Goal: Task Accomplishment & Management: Manage account settings

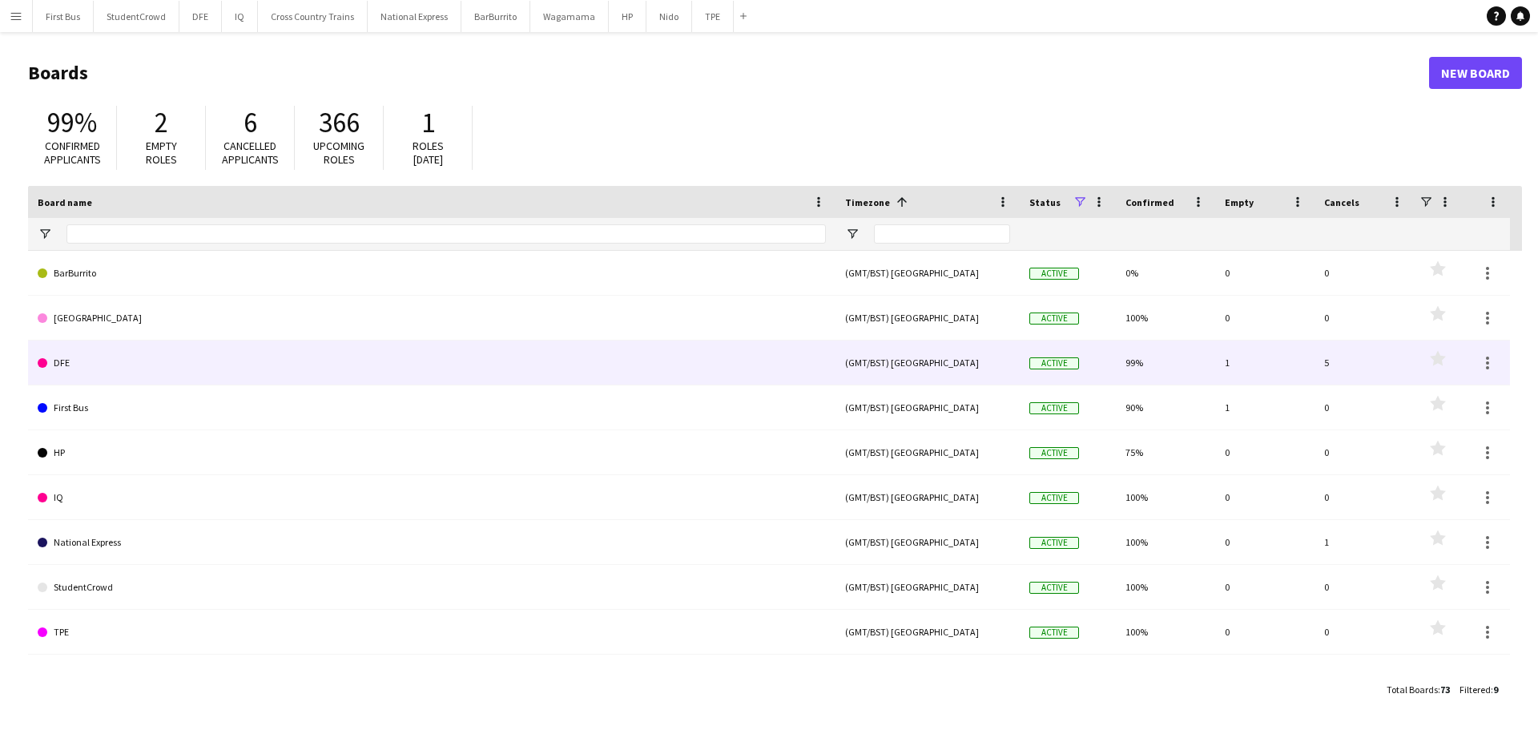
click at [67, 358] on link "DFE" at bounding box center [432, 362] width 788 height 45
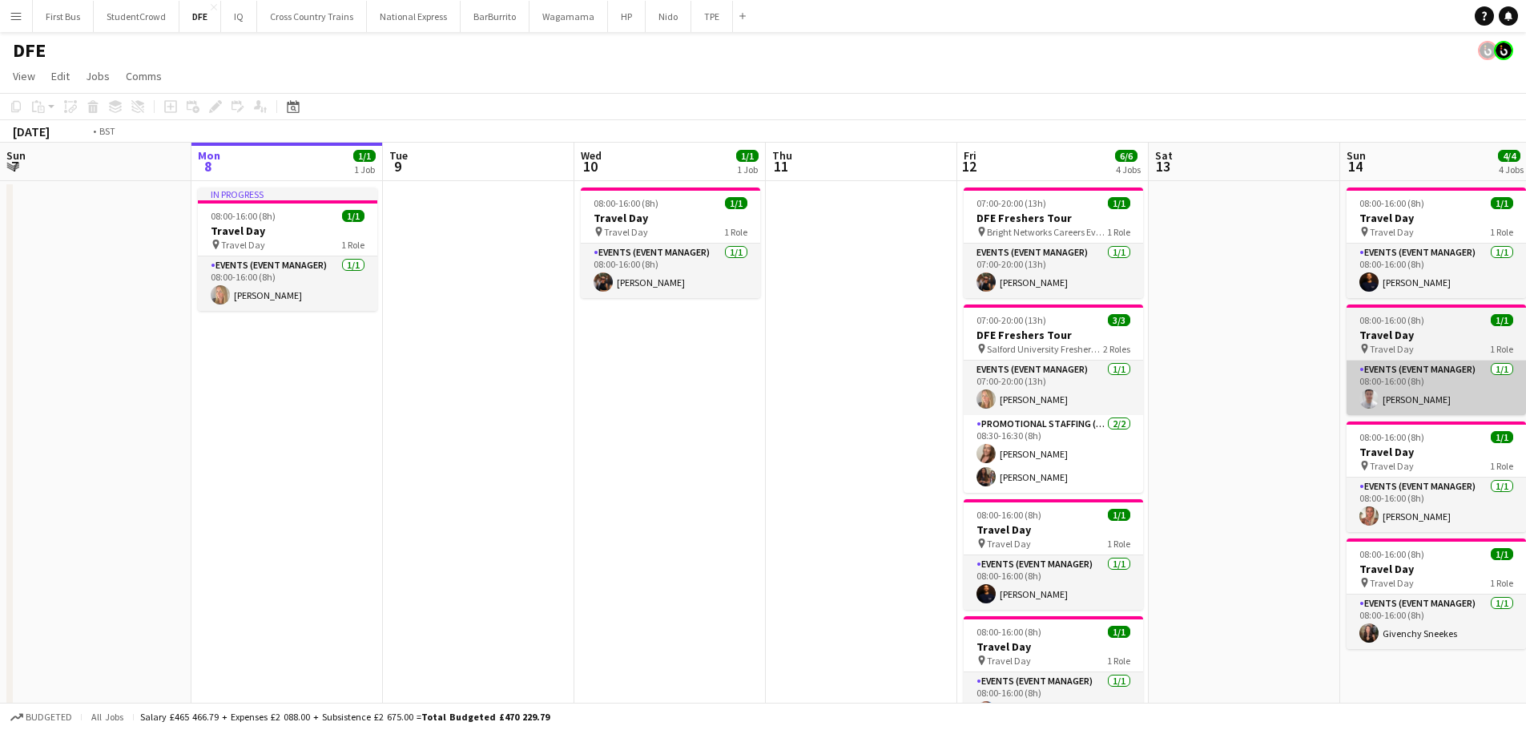
scroll to position [0, 499]
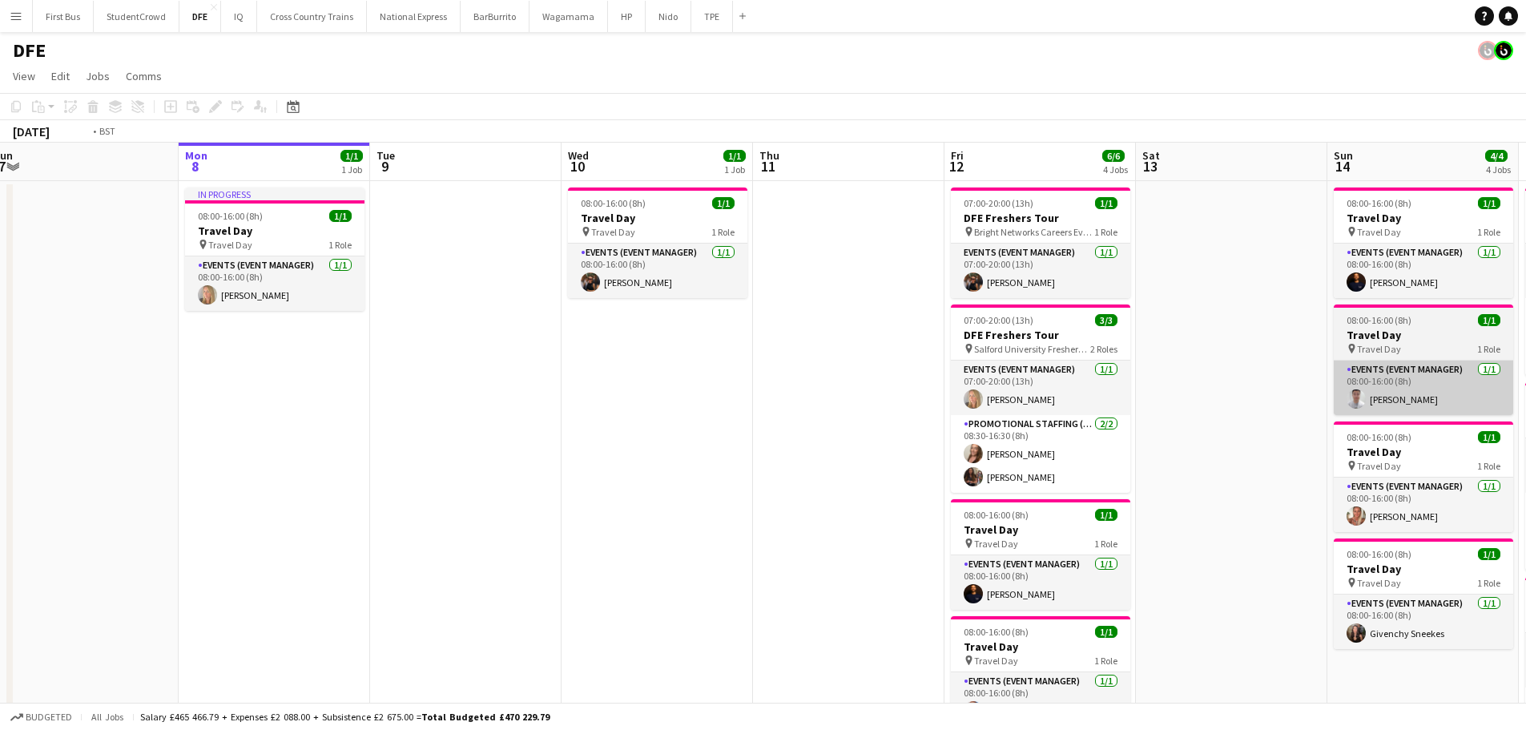
drag, startPoint x: 148, startPoint y: 379, endPoint x: 216, endPoint y: 367, distance: 69.1
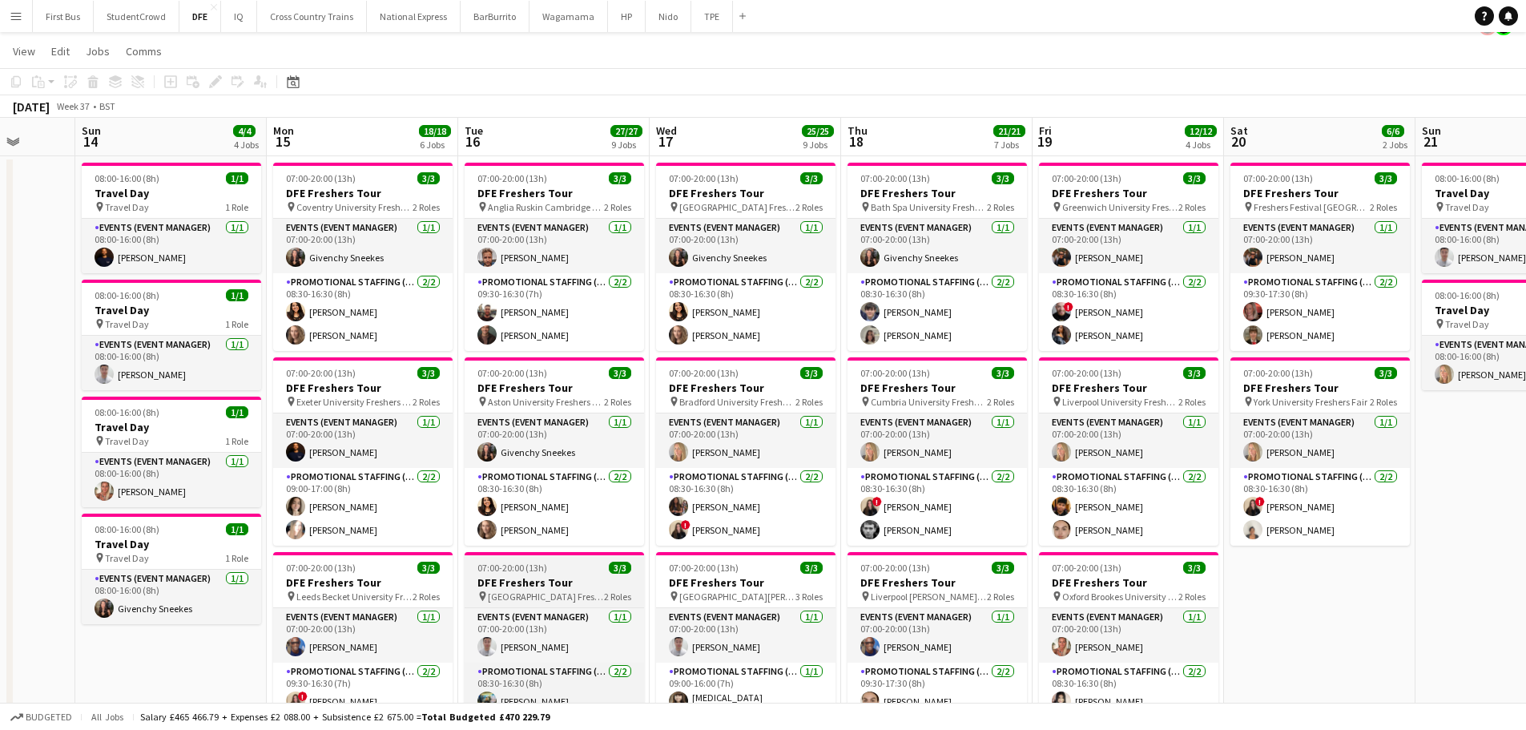
scroll to position [0, 0]
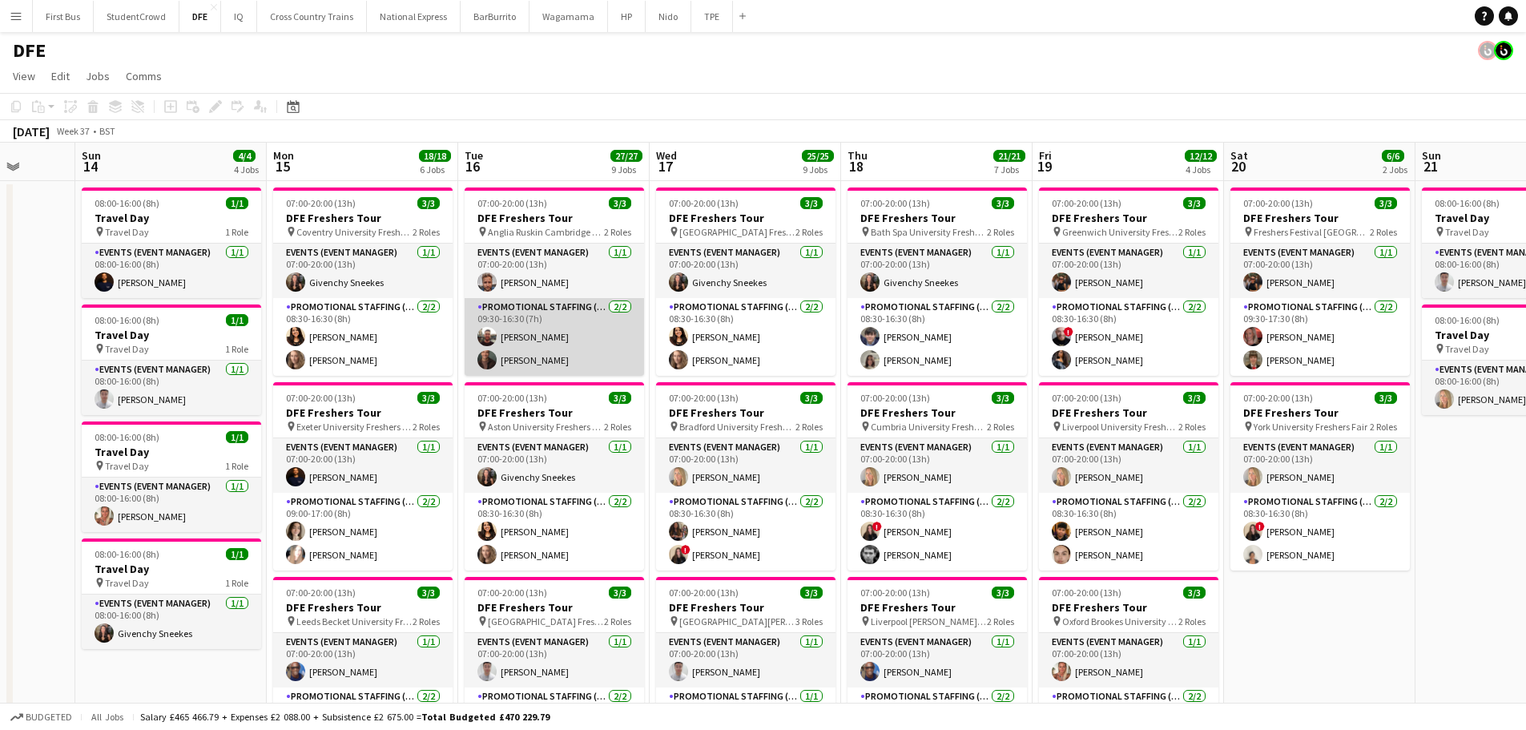
click at [535, 362] on app-card-role "Promotional Staffing (Brand Ambassadors) [DATE] 09:30-16:30 (7h) [PERSON_NAME] …" at bounding box center [554, 337] width 179 height 78
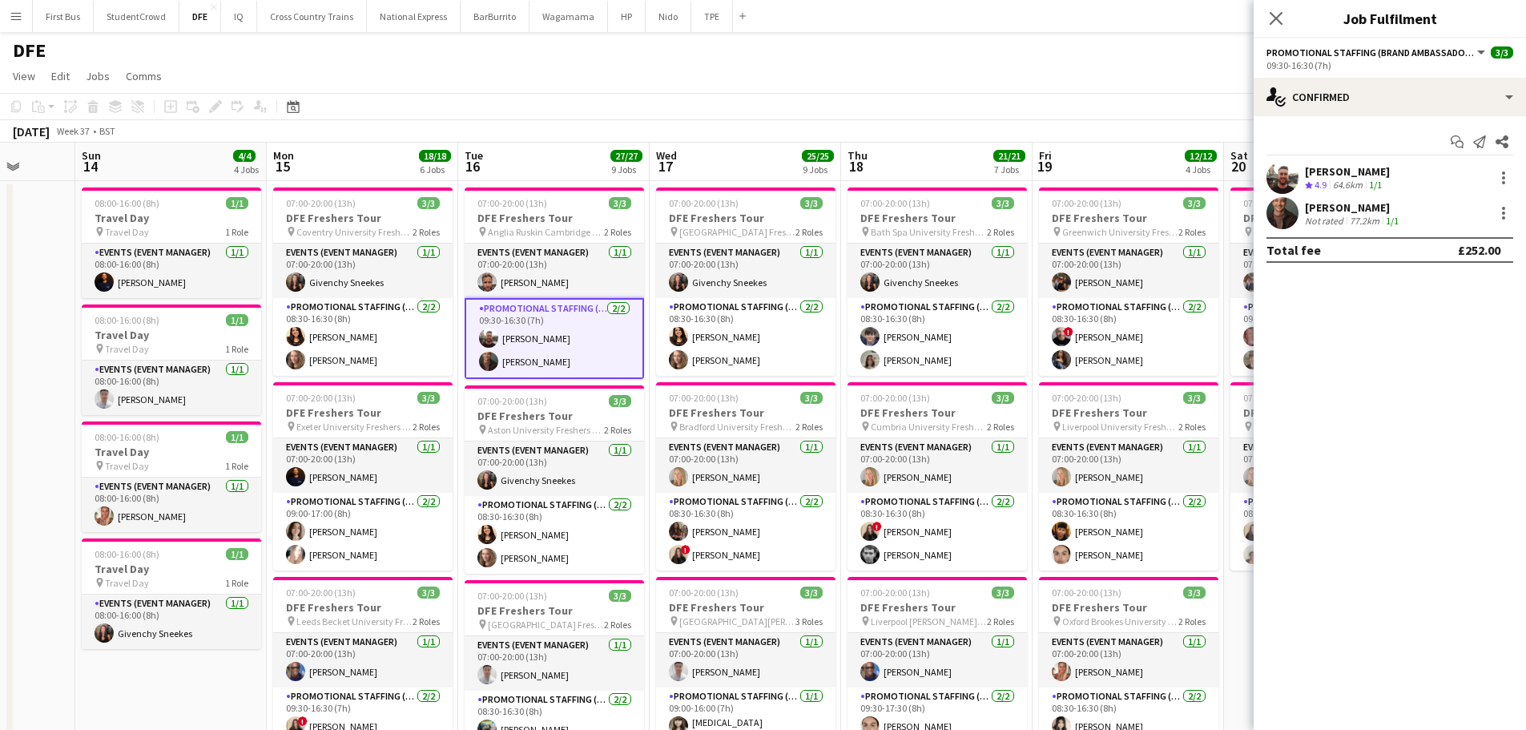
click at [1350, 203] on div "[PERSON_NAME]" at bounding box center [1353, 207] width 97 height 14
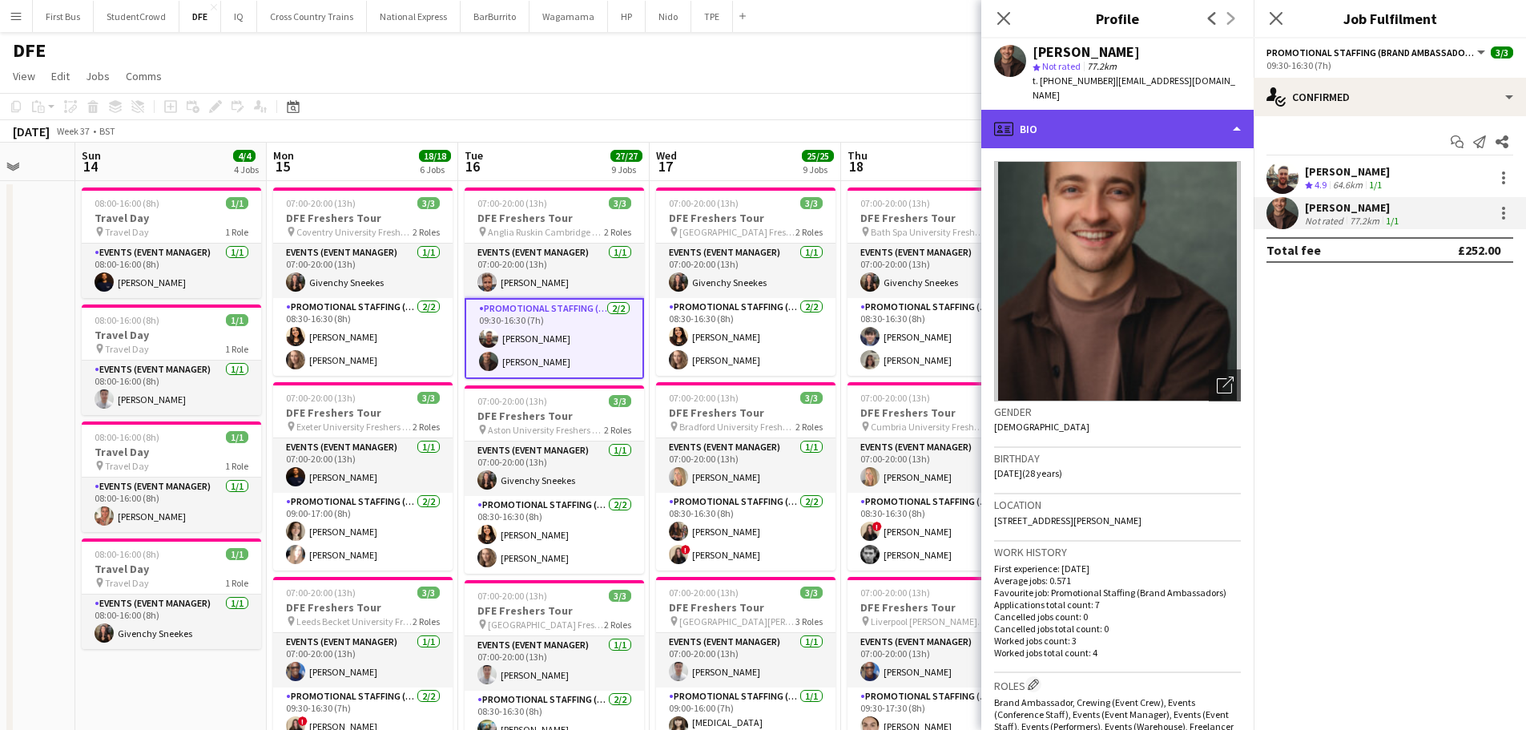
click at [1137, 113] on div "profile Bio" at bounding box center [1117, 129] width 272 height 38
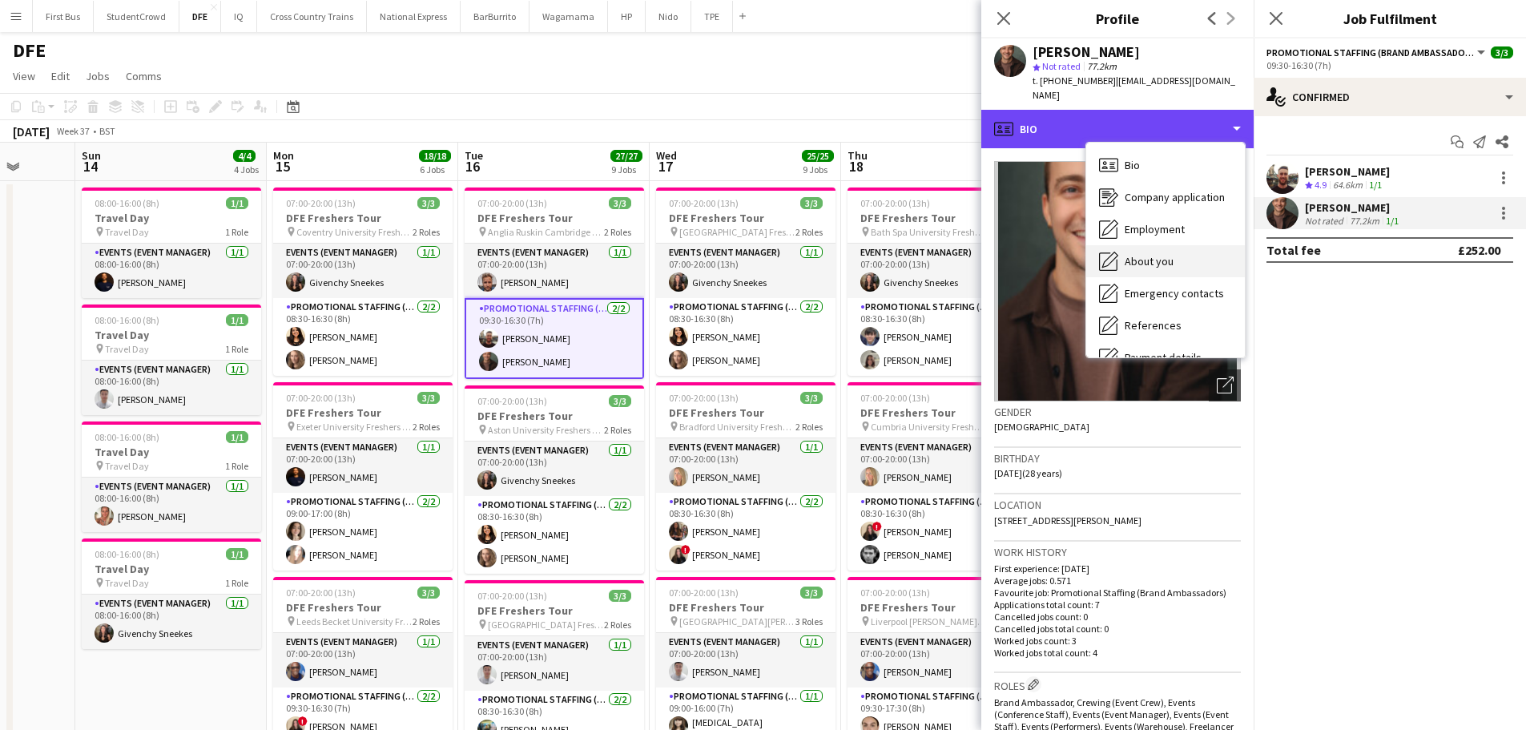
scroll to position [183, 0]
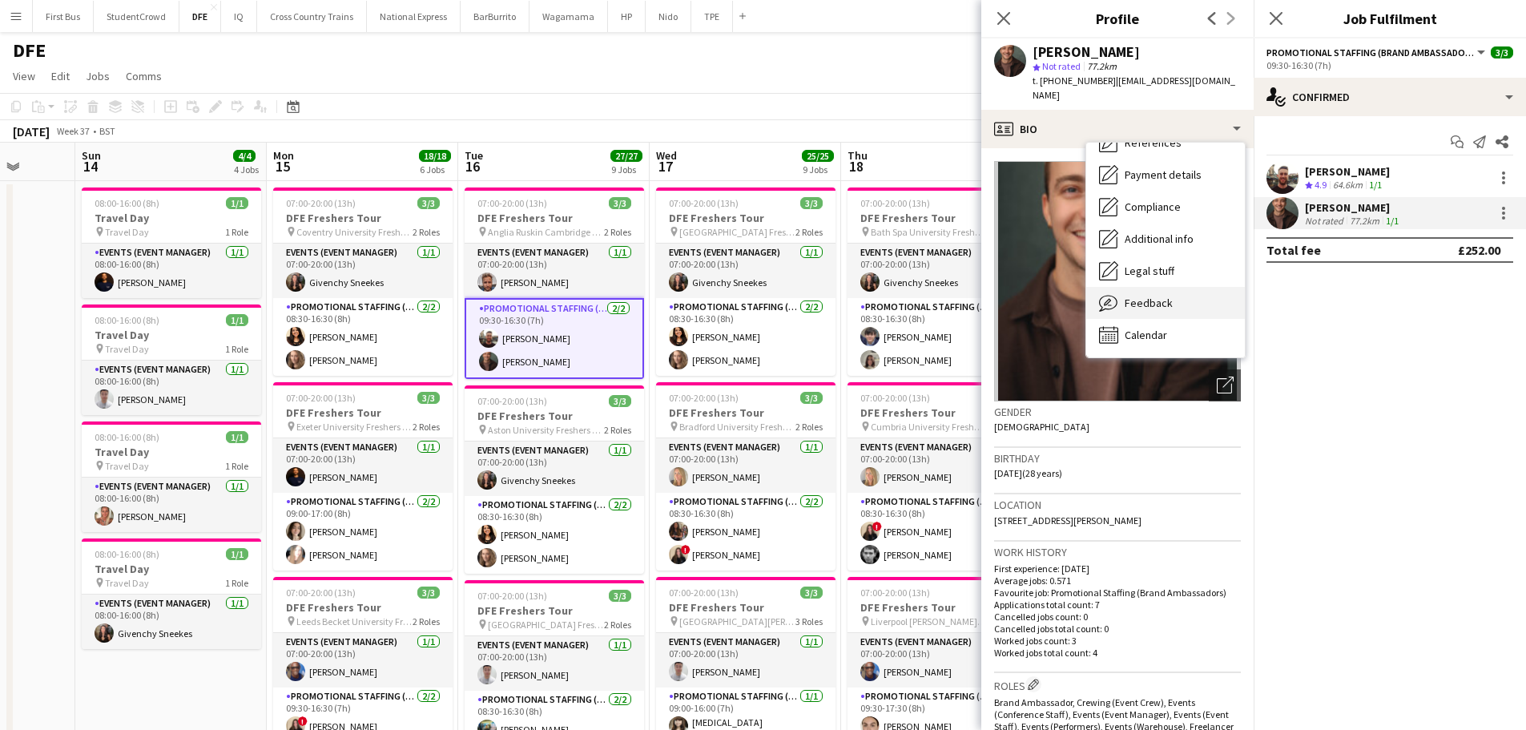
click at [1160, 296] on span "Feedback" at bounding box center [1149, 303] width 48 height 14
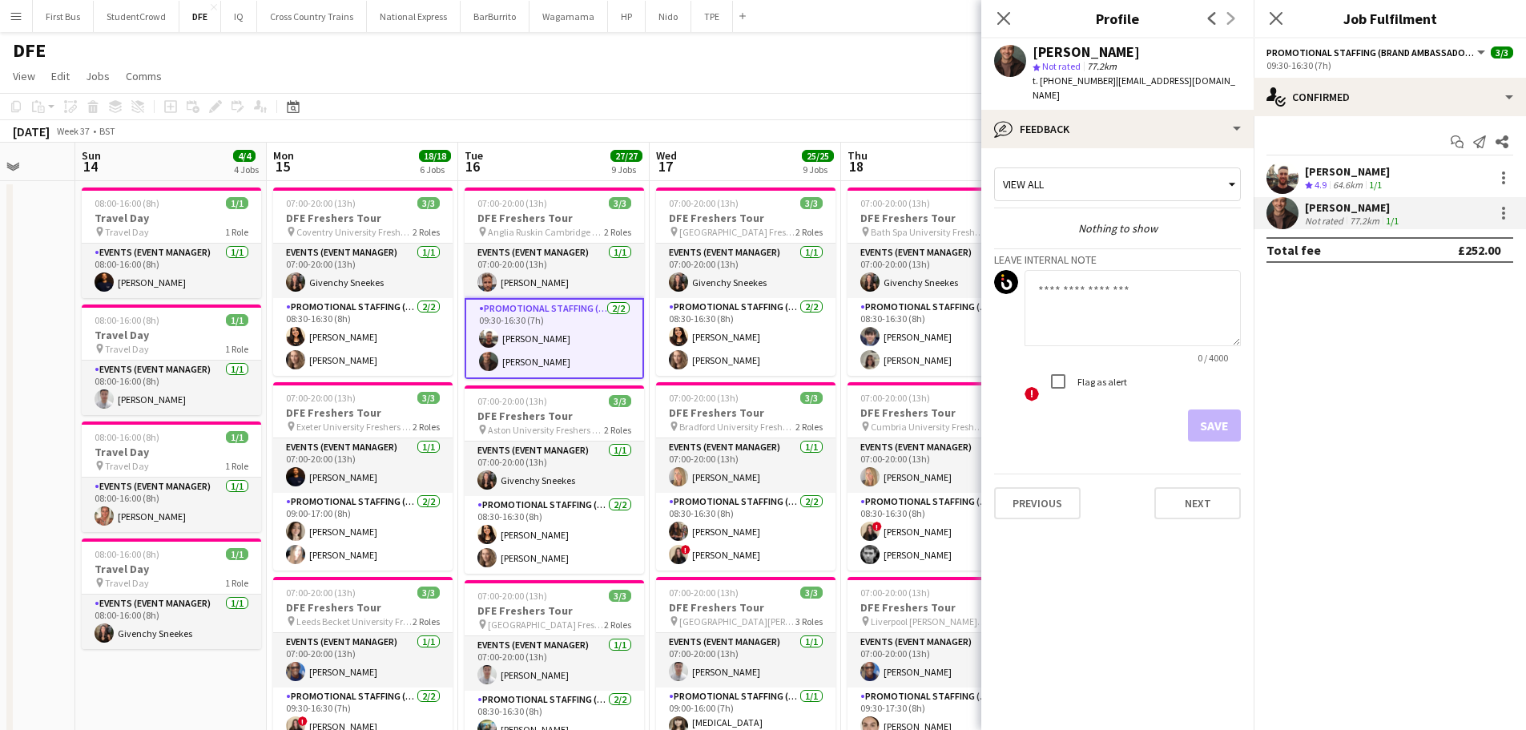
click at [1103, 295] on textarea at bounding box center [1132, 308] width 216 height 76
type textarea "**********"
click at [1084, 376] on label "Flag as alert" at bounding box center [1100, 382] width 53 height 12
click at [1207, 413] on button "Save" at bounding box center [1214, 425] width 53 height 32
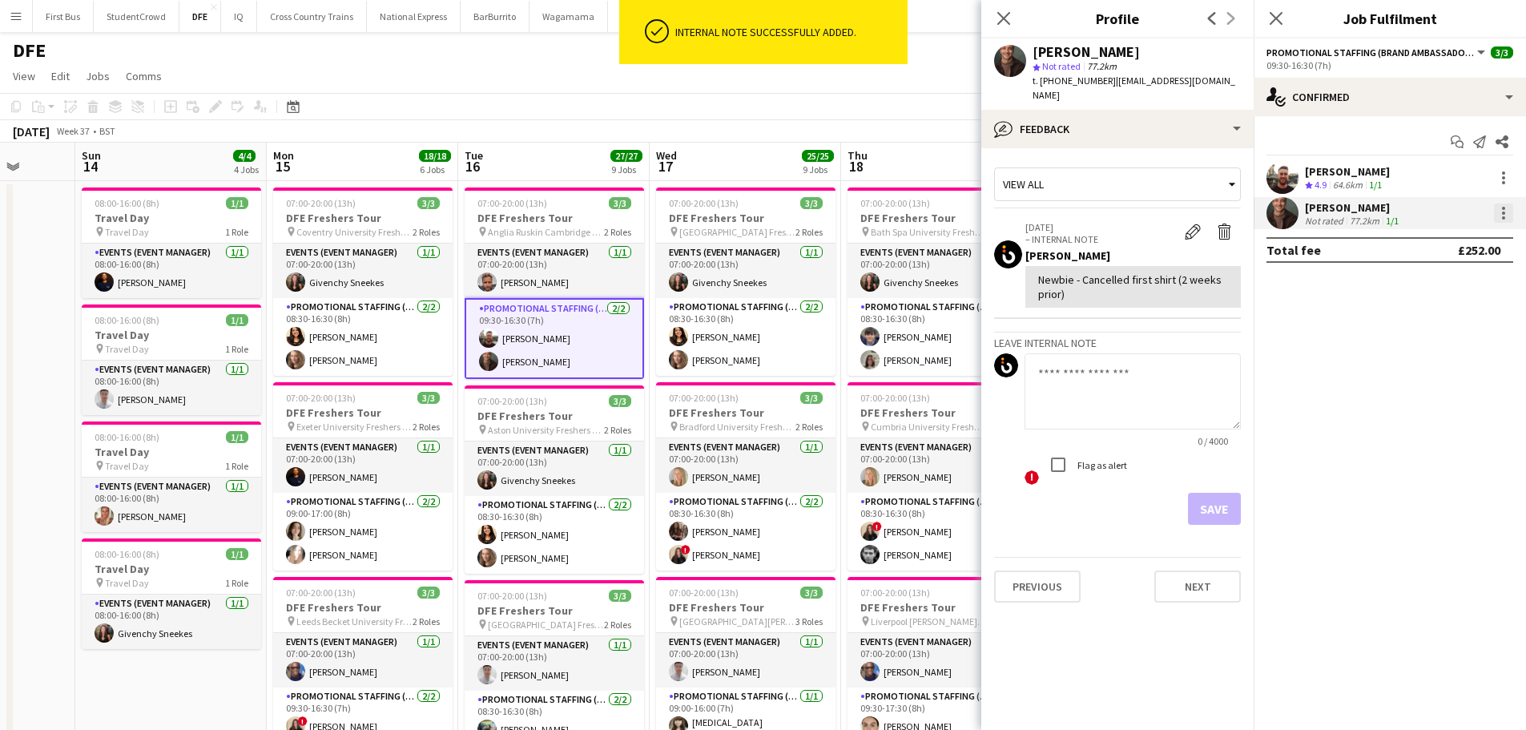
click at [1509, 211] on div at bounding box center [1503, 212] width 19 height 19
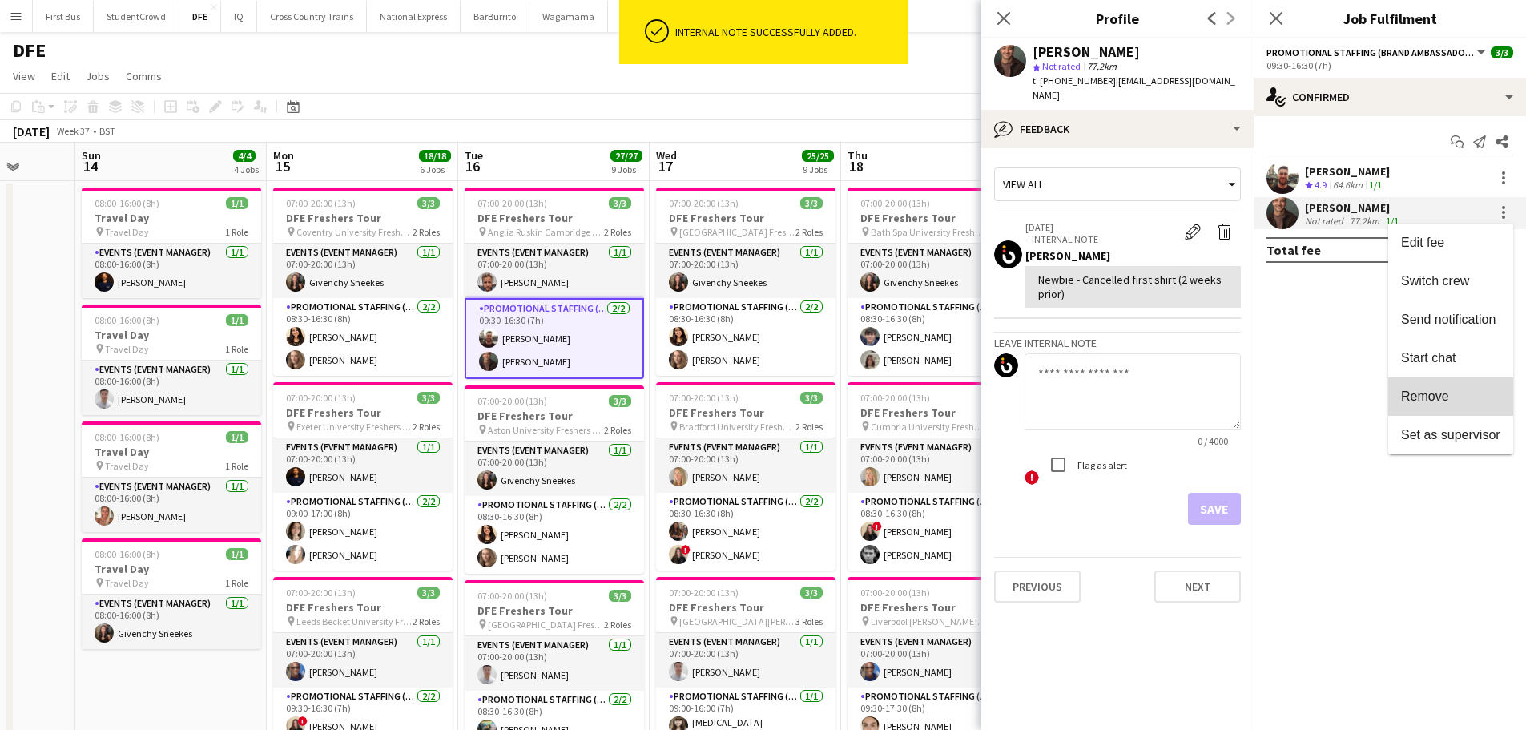
click at [1459, 395] on span "Remove" at bounding box center [1450, 396] width 99 height 14
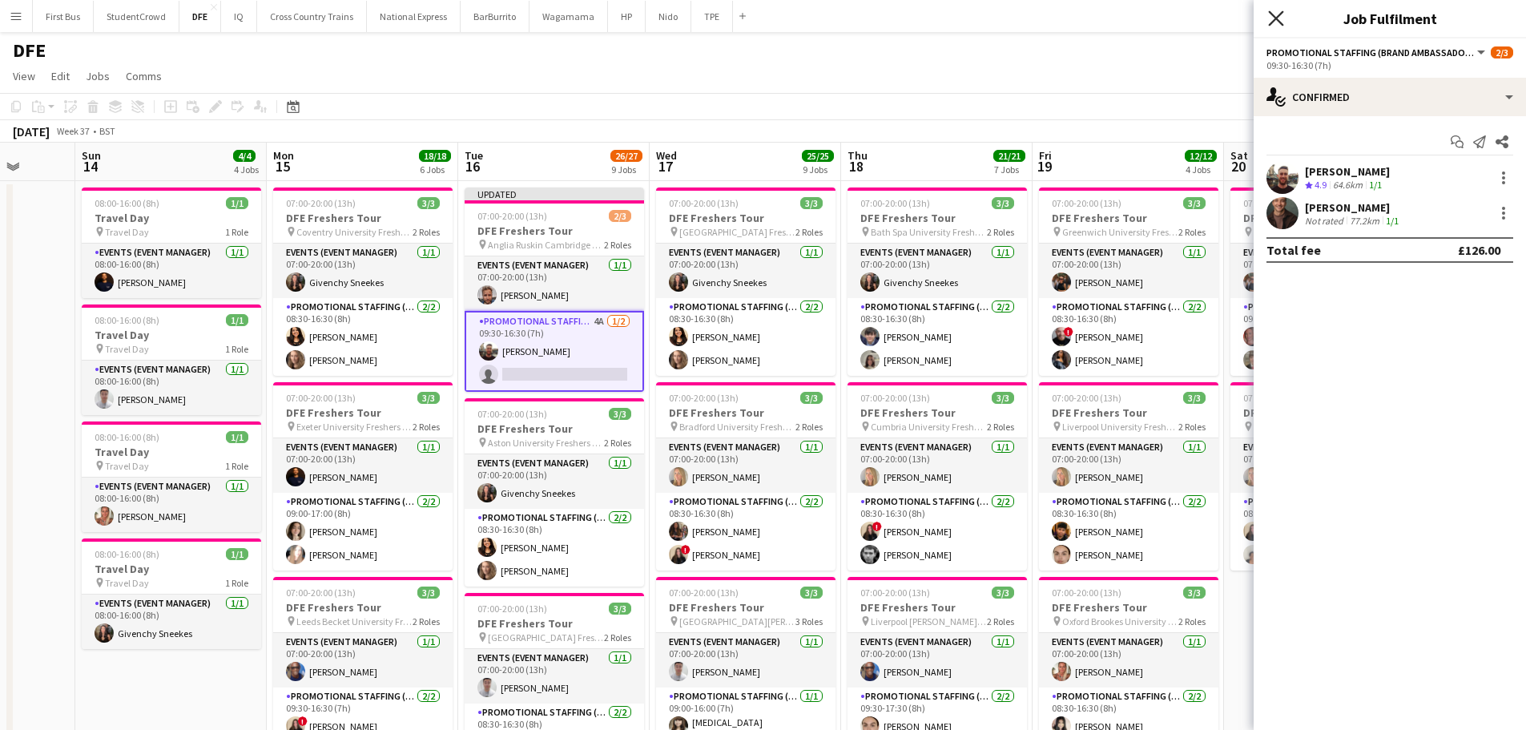
click at [1274, 13] on icon "Close pop-in" at bounding box center [1275, 17] width 15 height 15
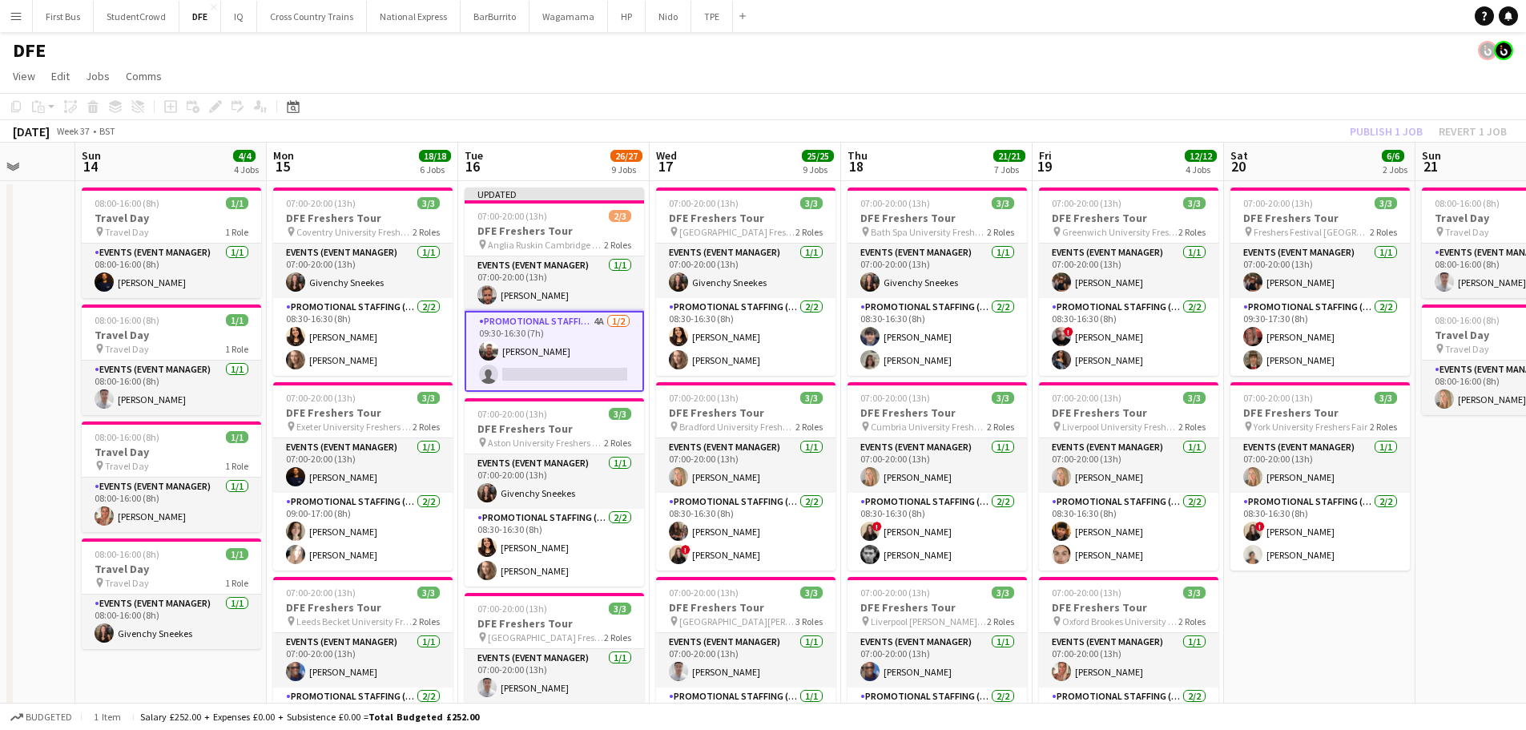
click at [1399, 125] on div "Publish 1 job Revert 1 job" at bounding box center [1427, 131] width 195 height 21
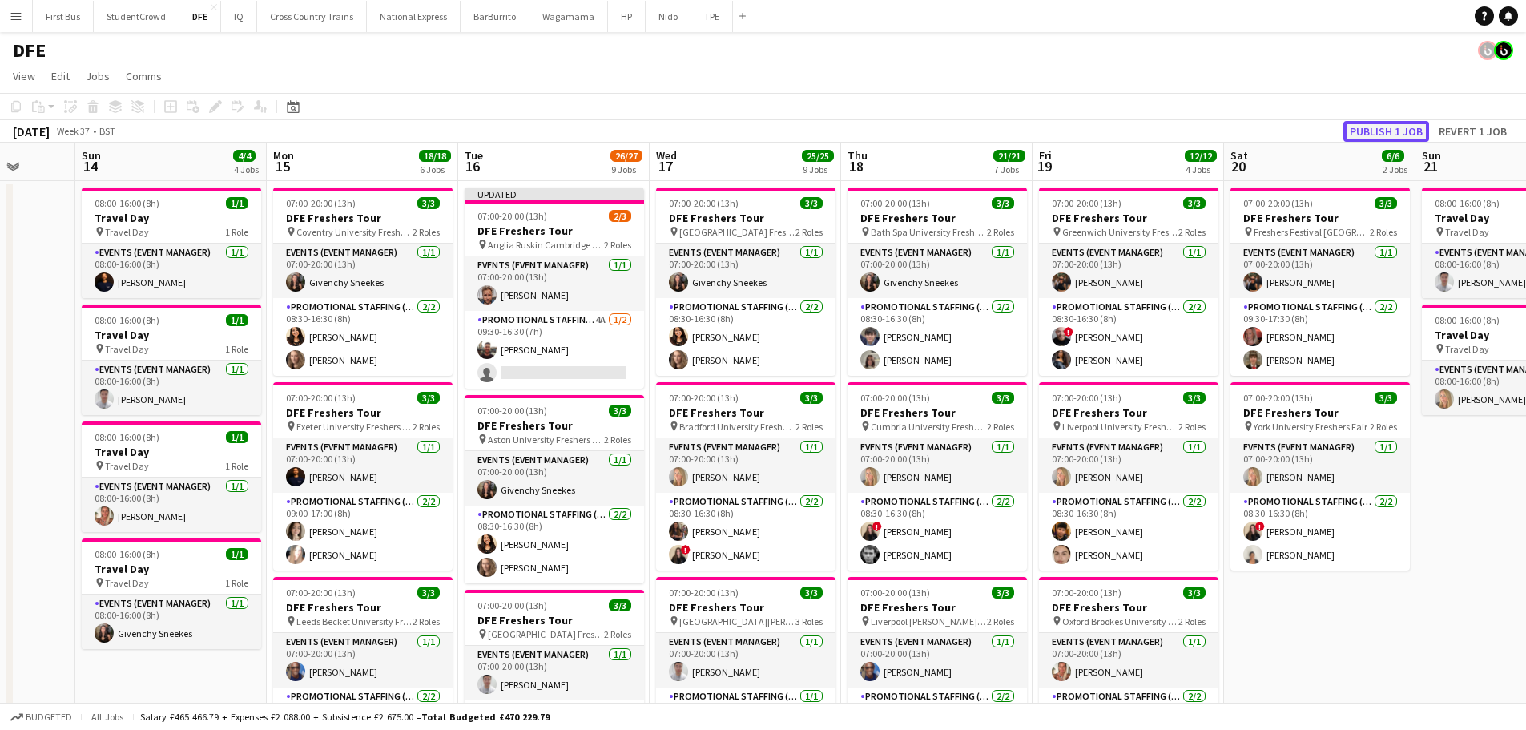
click at [1399, 125] on button "Publish 1 job" at bounding box center [1386, 131] width 86 height 21
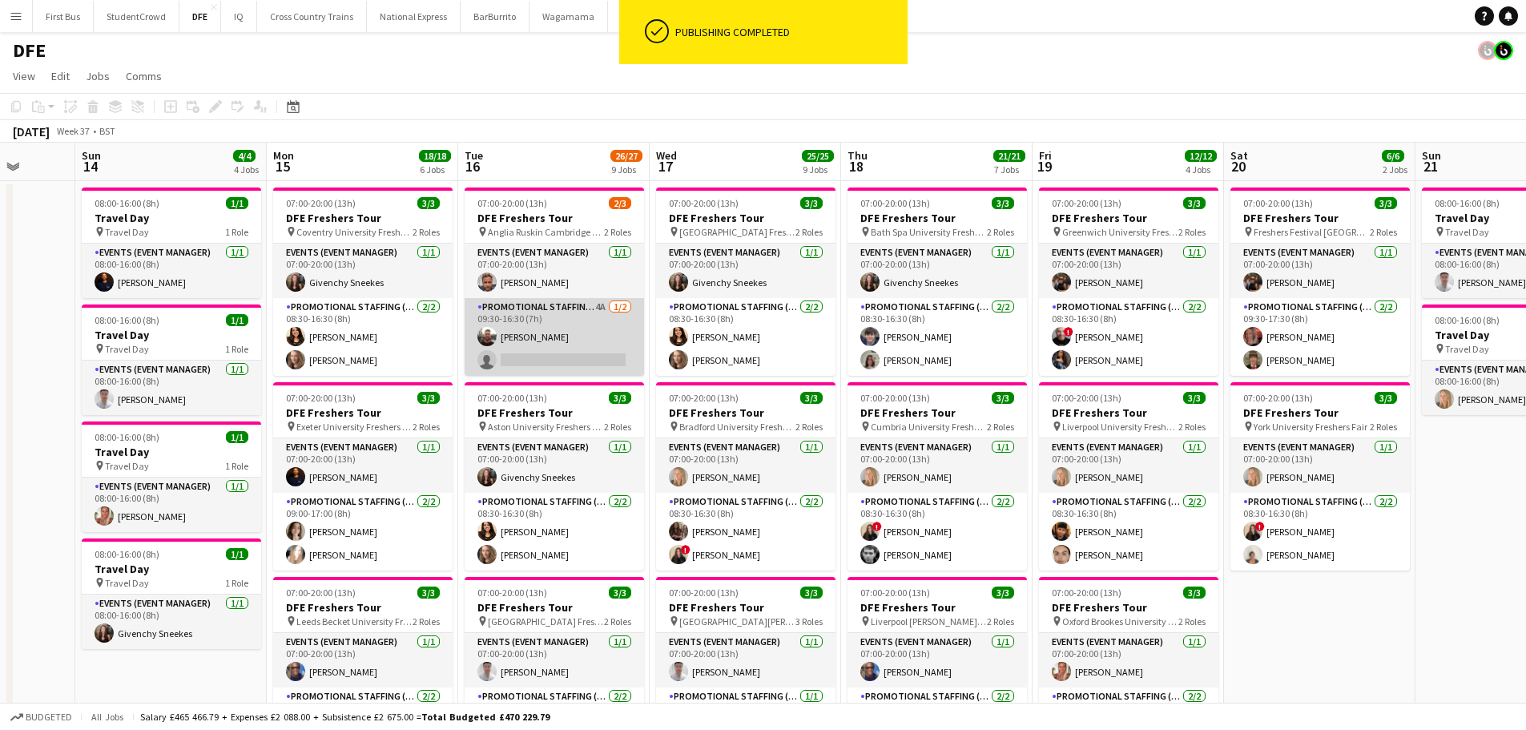
click at [562, 365] on app-card-role "Promotional Staffing (Brand Ambassadors) 4A [DATE] 09:30-16:30 (7h) [PERSON_NAM…" at bounding box center [554, 337] width 179 height 78
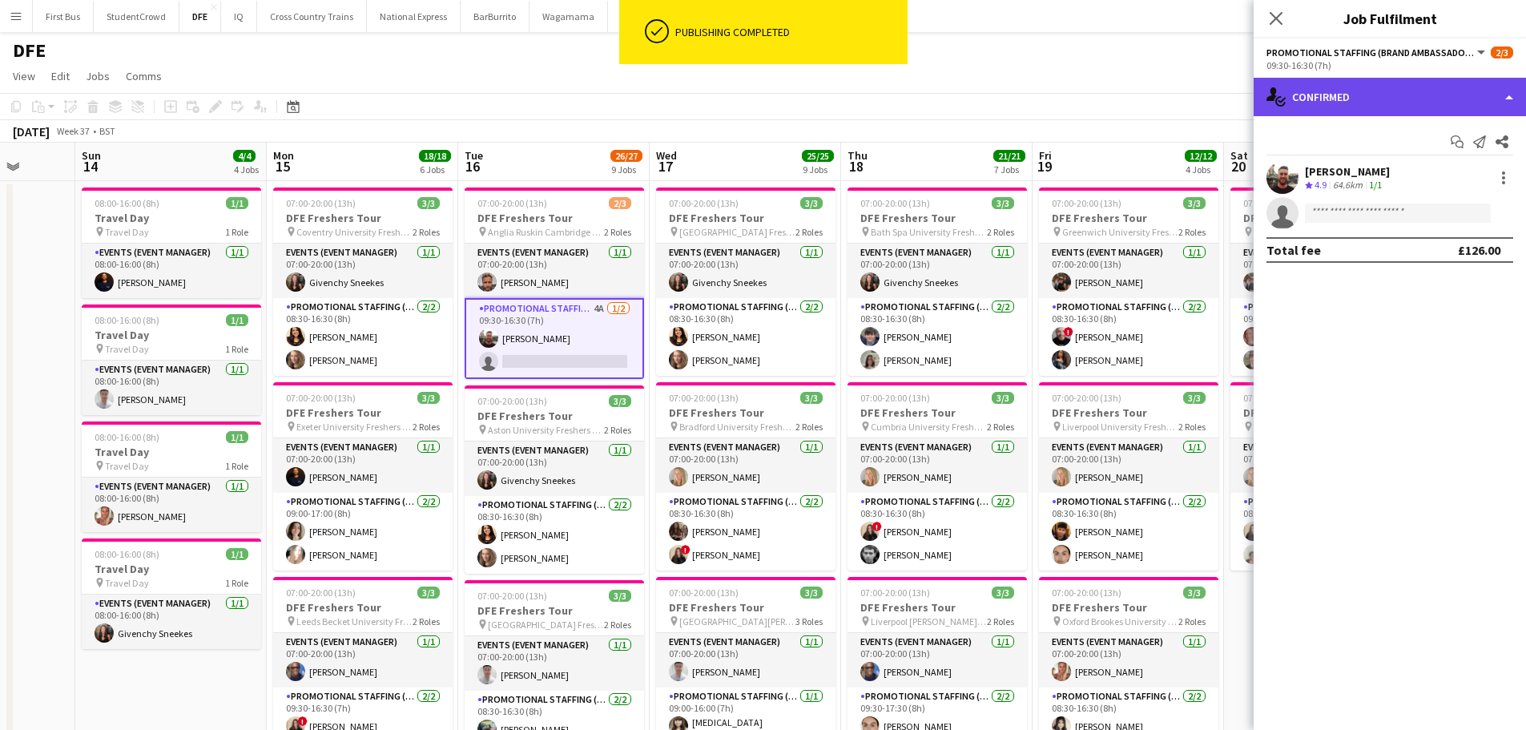
click at [1409, 101] on div "single-neutral-actions-check-2 Confirmed" at bounding box center [1390, 97] width 272 height 38
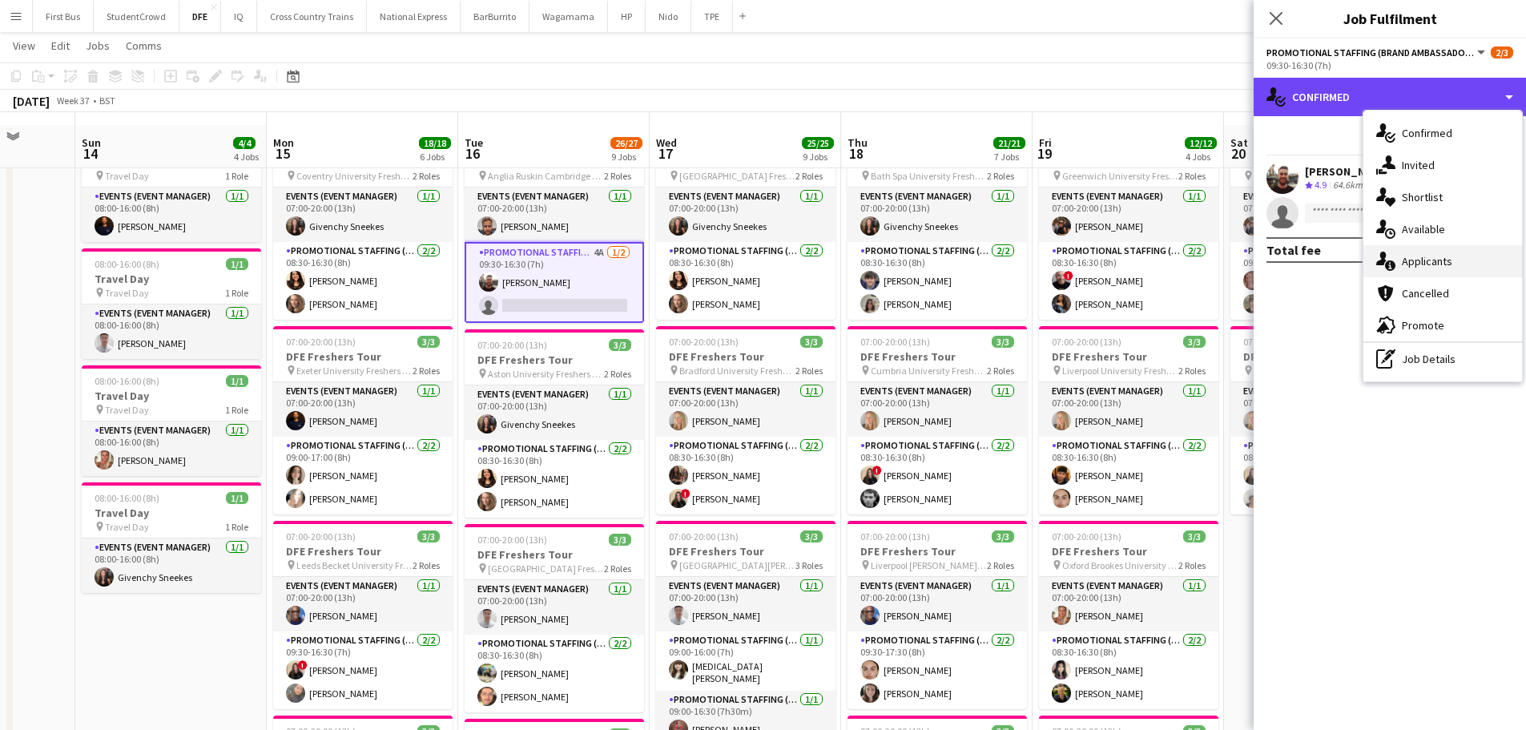
scroll to position [80, 0]
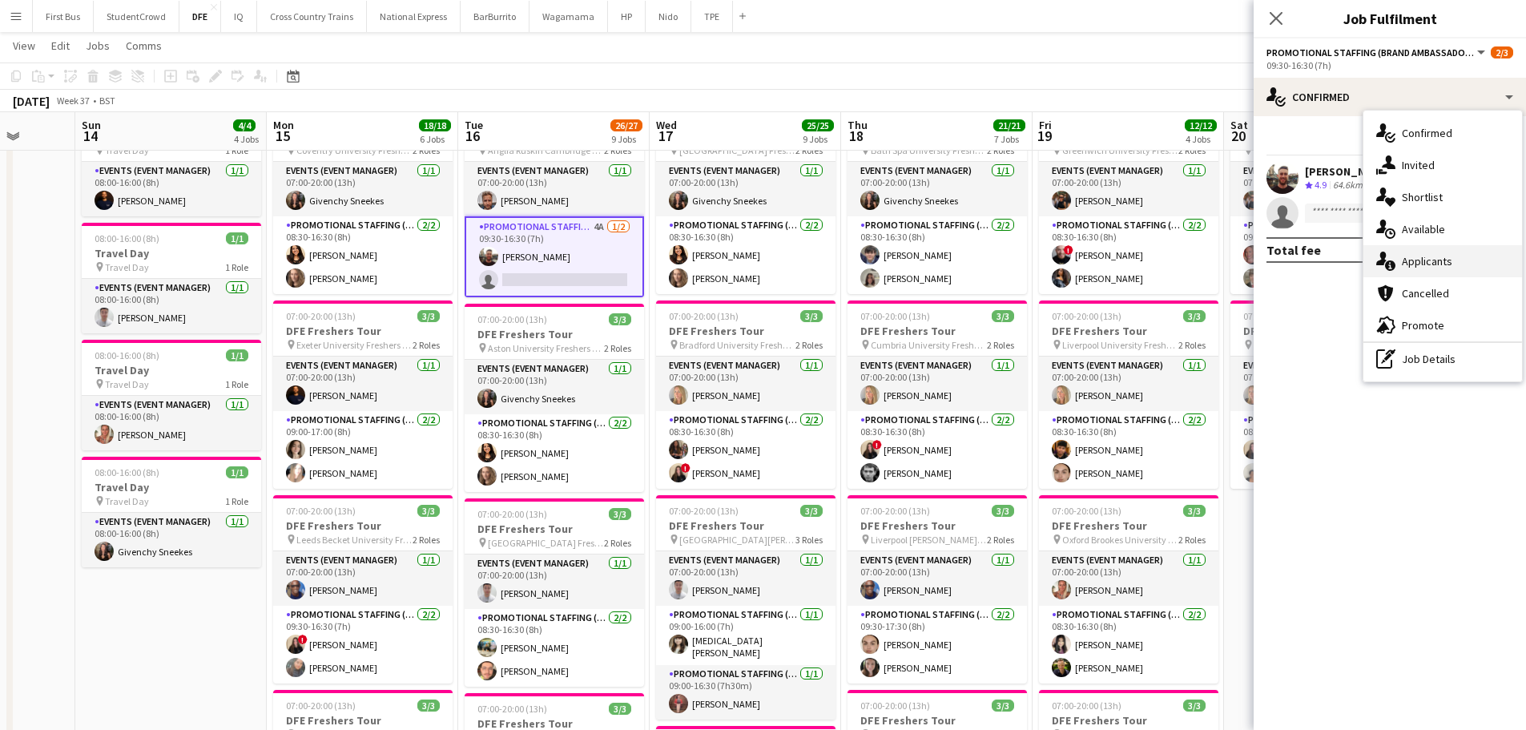
click at [1439, 262] on span "Applicants" at bounding box center [1427, 261] width 50 height 14
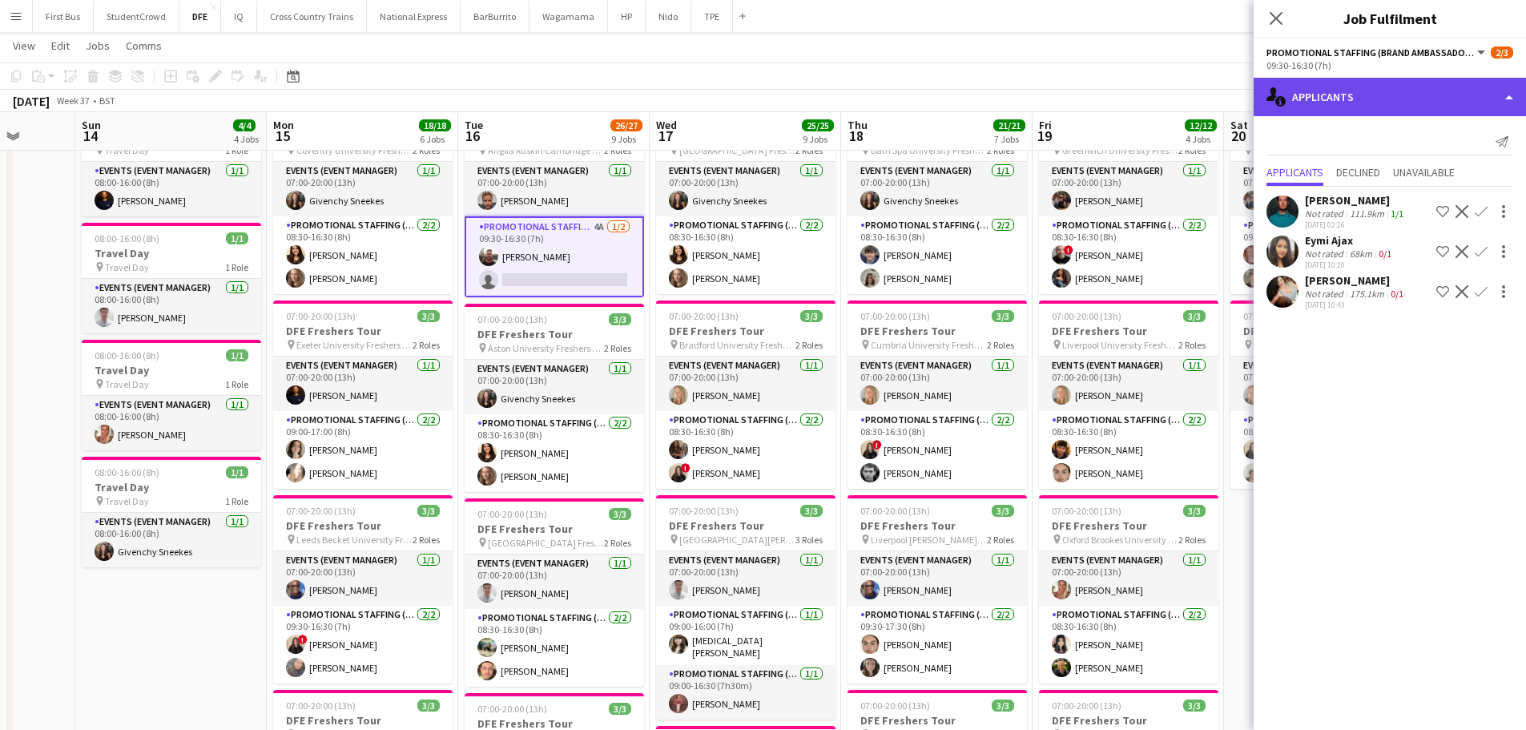
click at [1426, 91] on div "single-neutral-actions-information Applicants" at bounding box center [1390, 97] width 272 height 38
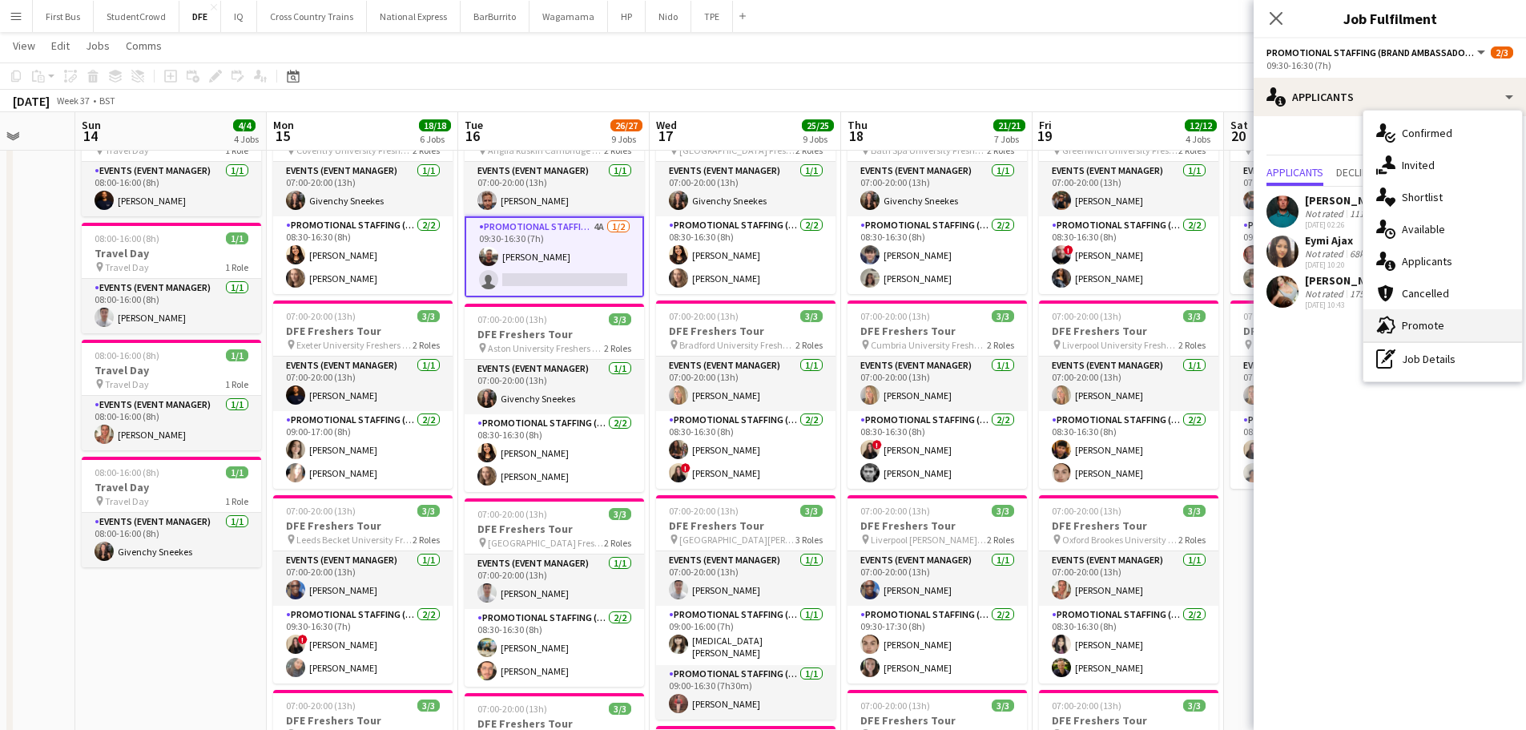
click at [1435, 328] on span "Promote" at bounding box center [1423, 325] width 42 height 14
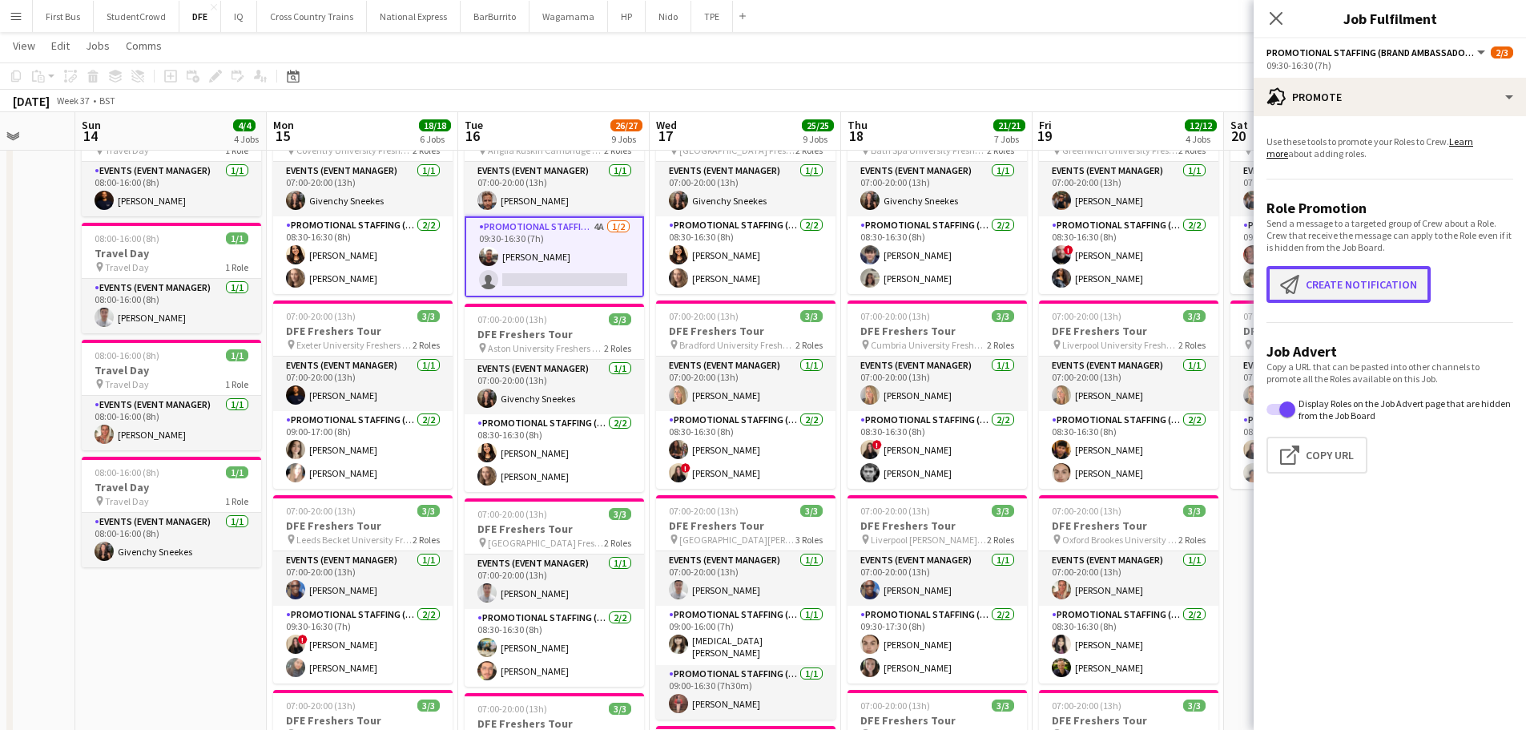
click at [1358, 283] on button "Create notification Create notification" at bounding box center [1348, 284] width 164 height 37
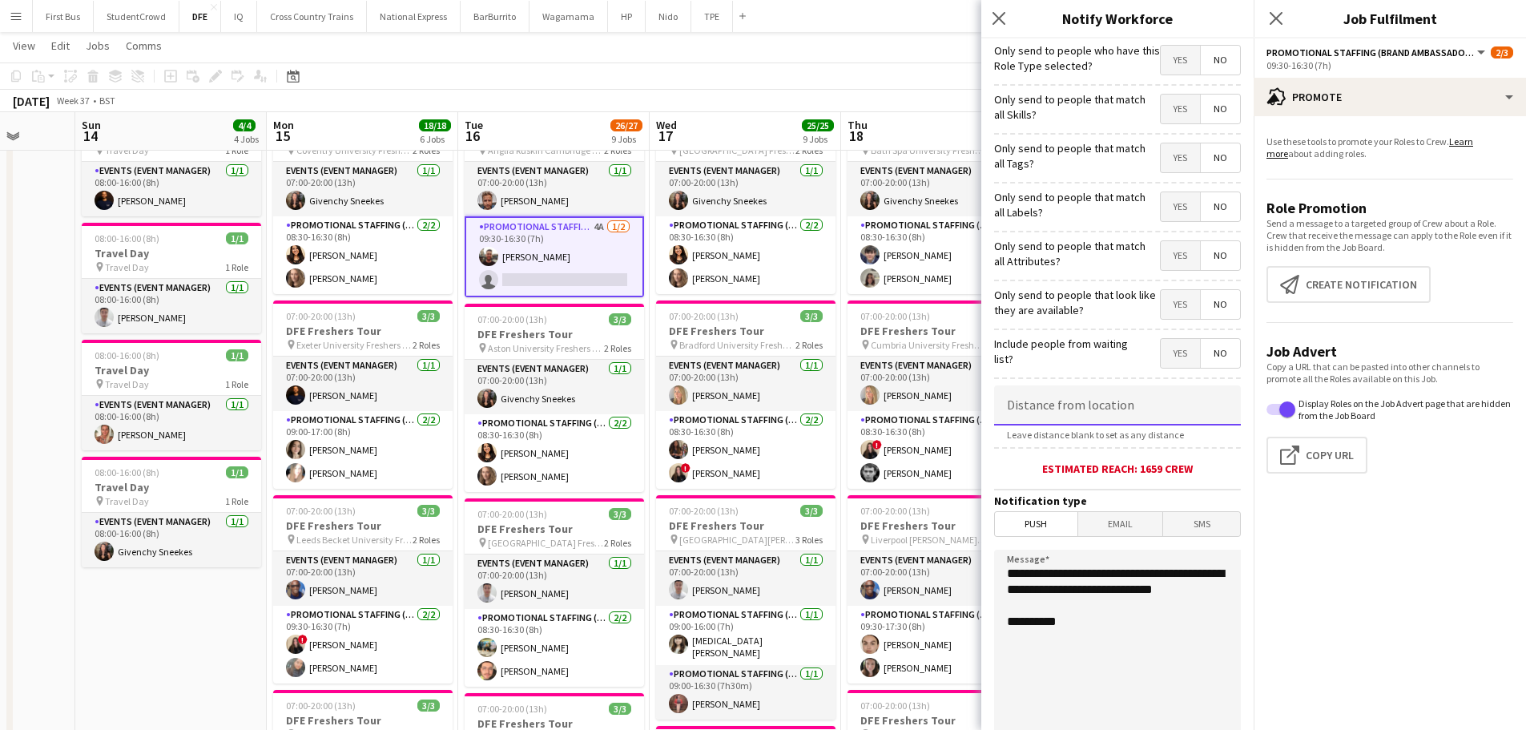
click at [1066, 401] on input at bounding box center [1117, 405] width 247 height 40
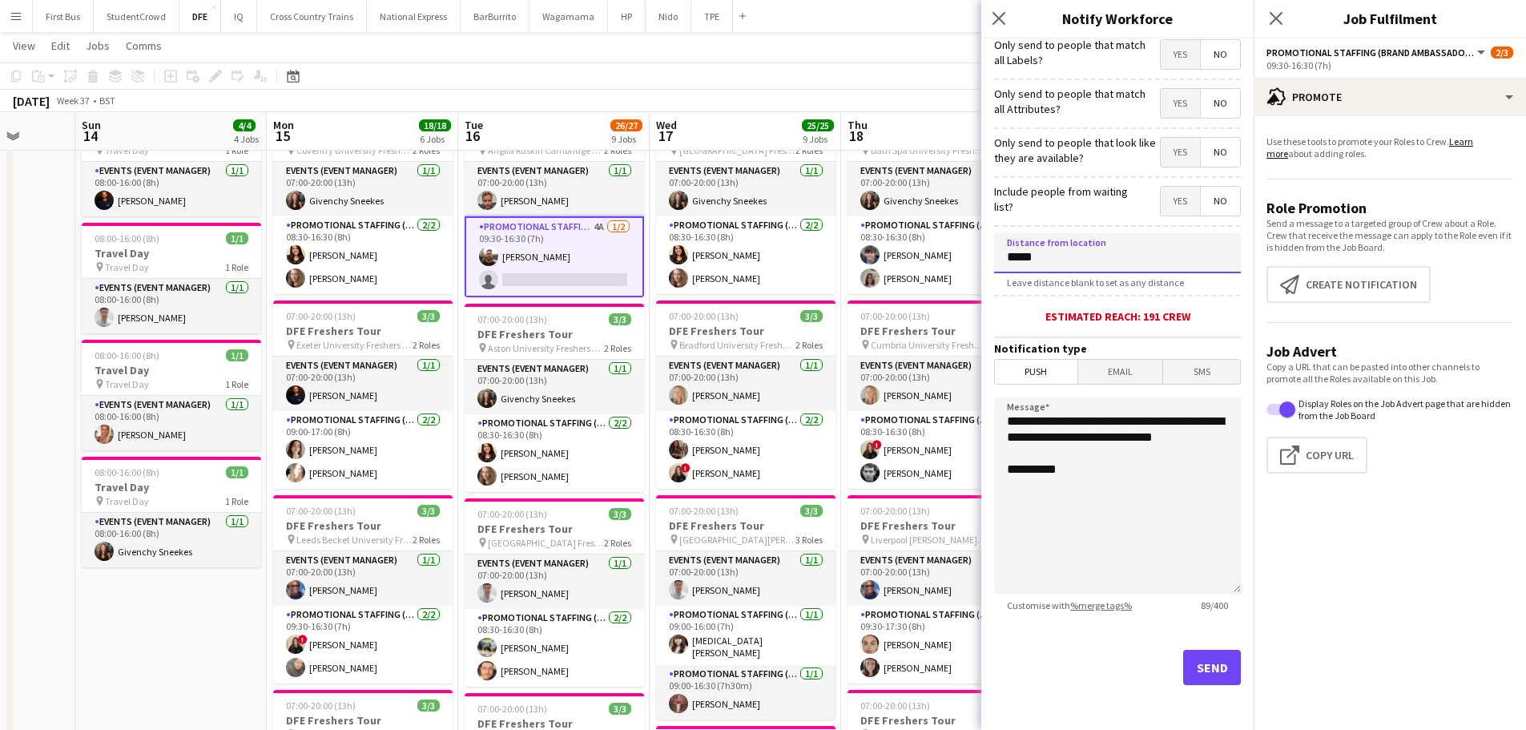
type input "*****"
click at [1204, 674] on button "Send" at bounding box center [1212, 667] width 58 height 35
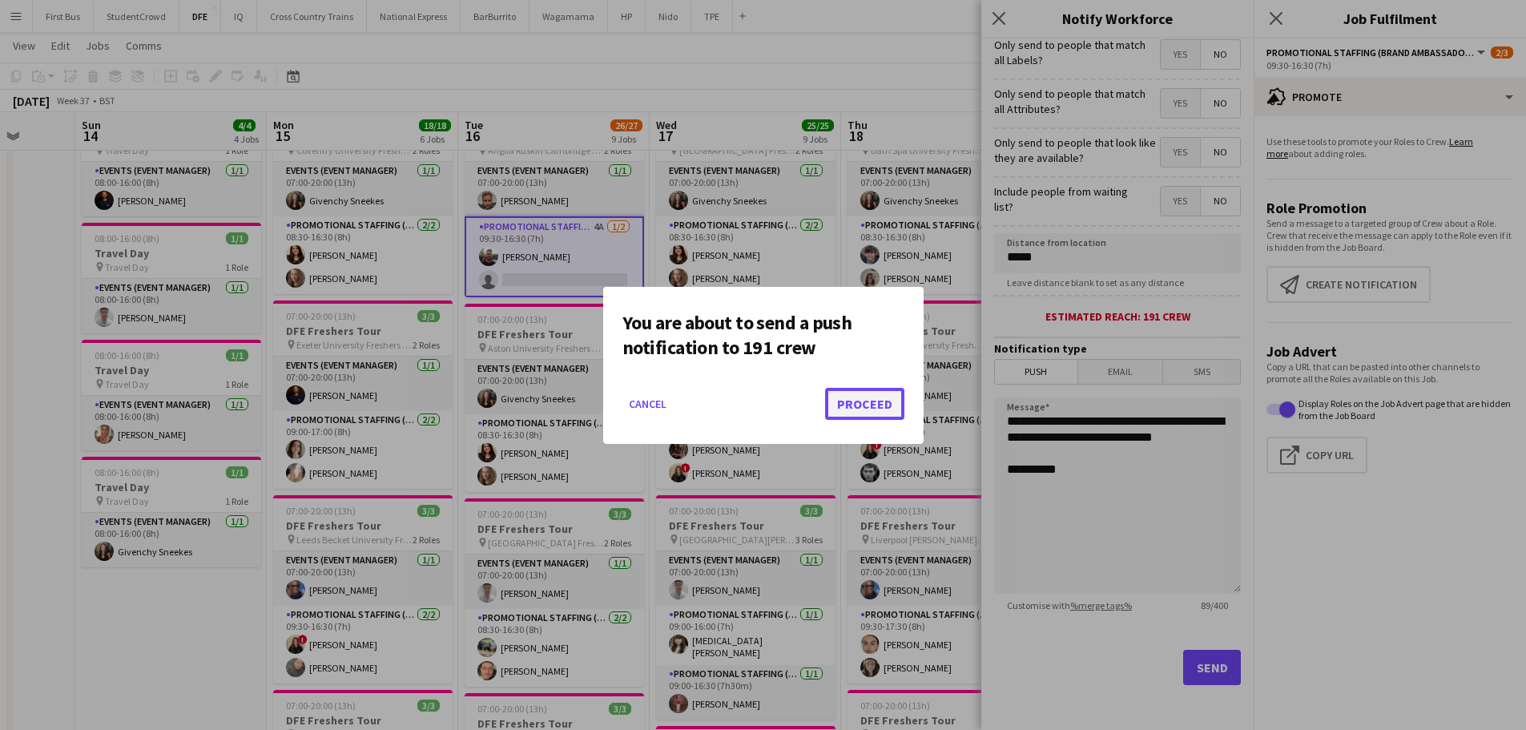
click at [871, 398] on button "Proceed" at bounding box center [864, 404] width 79 height 32
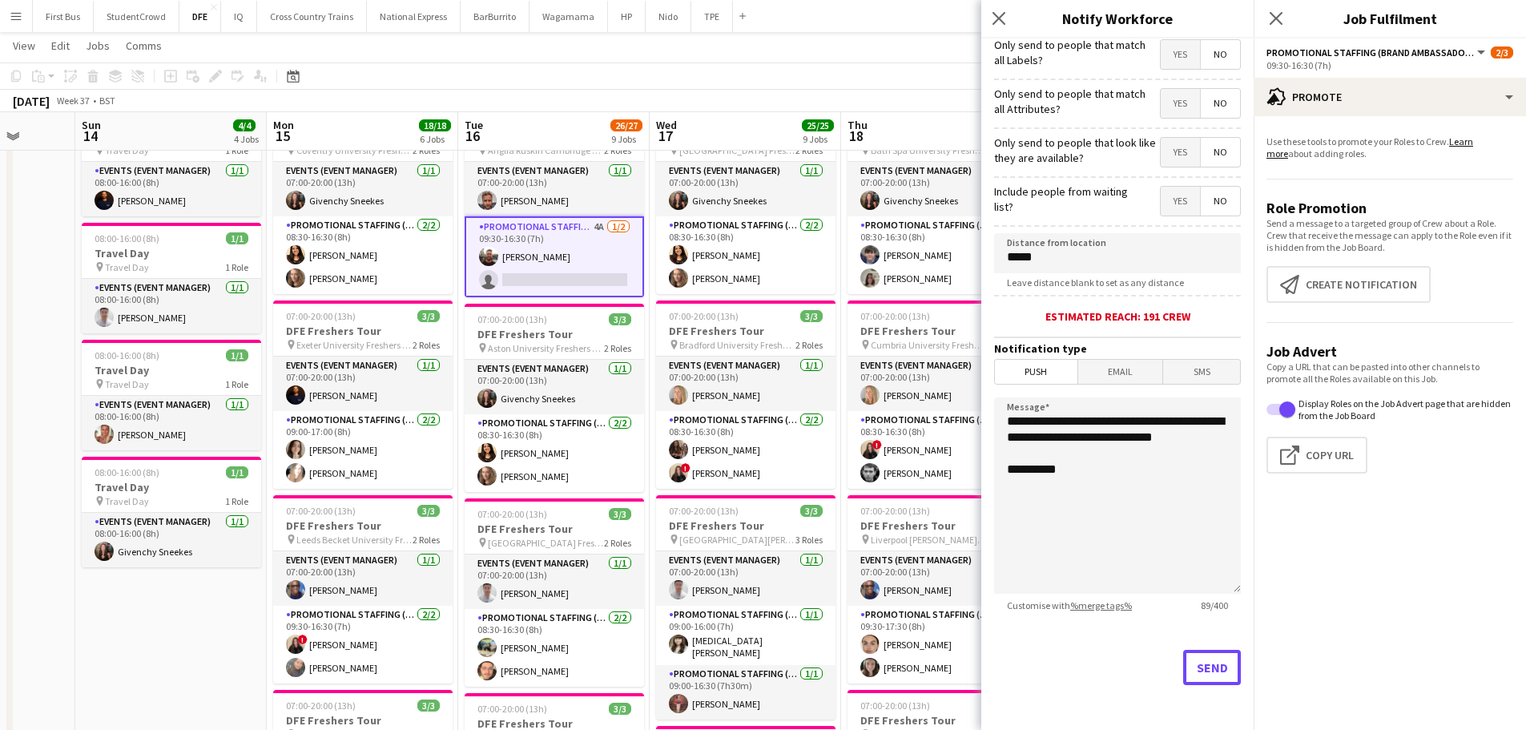
scroll to position [80, 0]
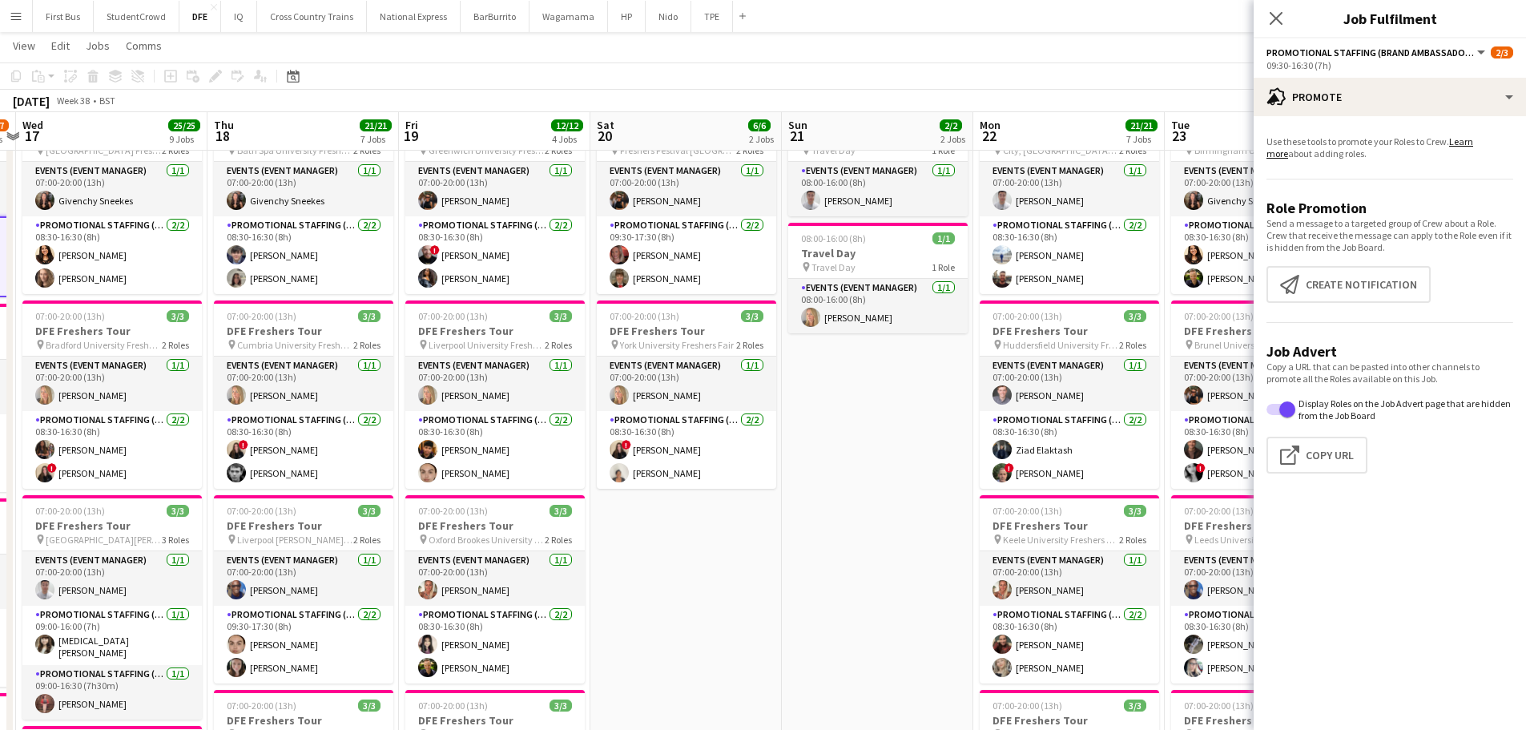
drag, startPoint x: 863, startPoint y: 312, endPoint x: 230, endPoint y: 339, distance: 634.1
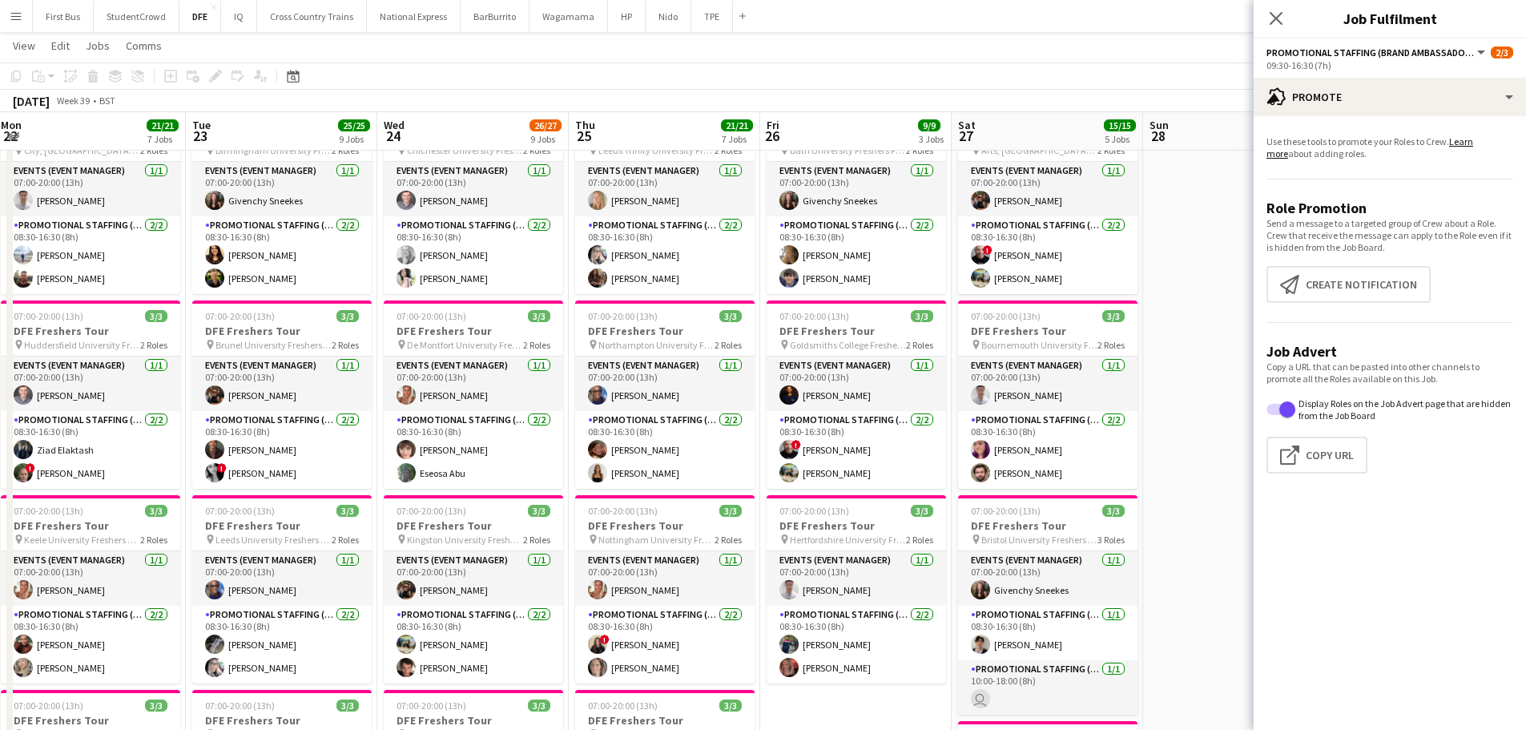
scroll to position [0, 593]
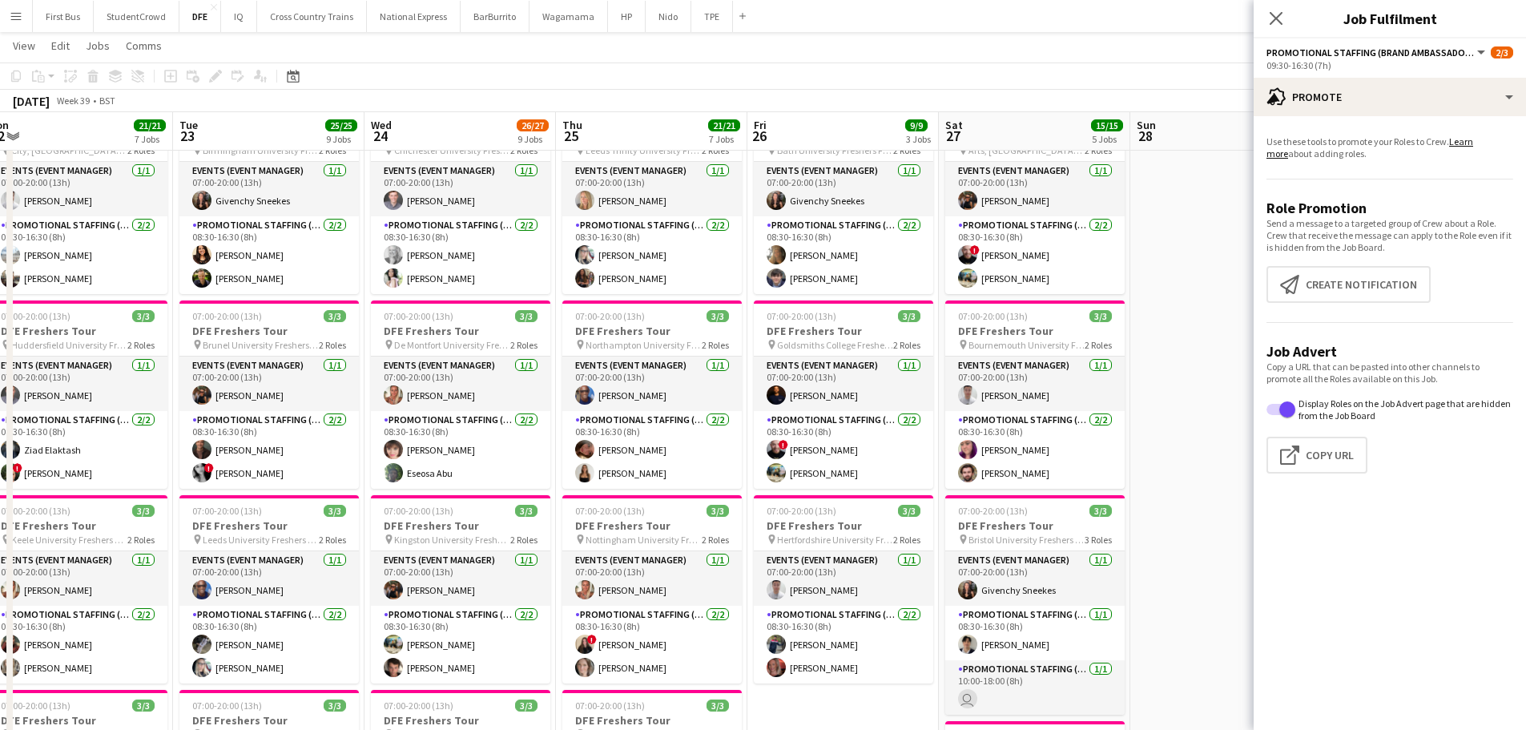
drag, startPoint x: 929, startPoint y: 324, endPoint x: 14, endPoint y: 308, distance: 915.7
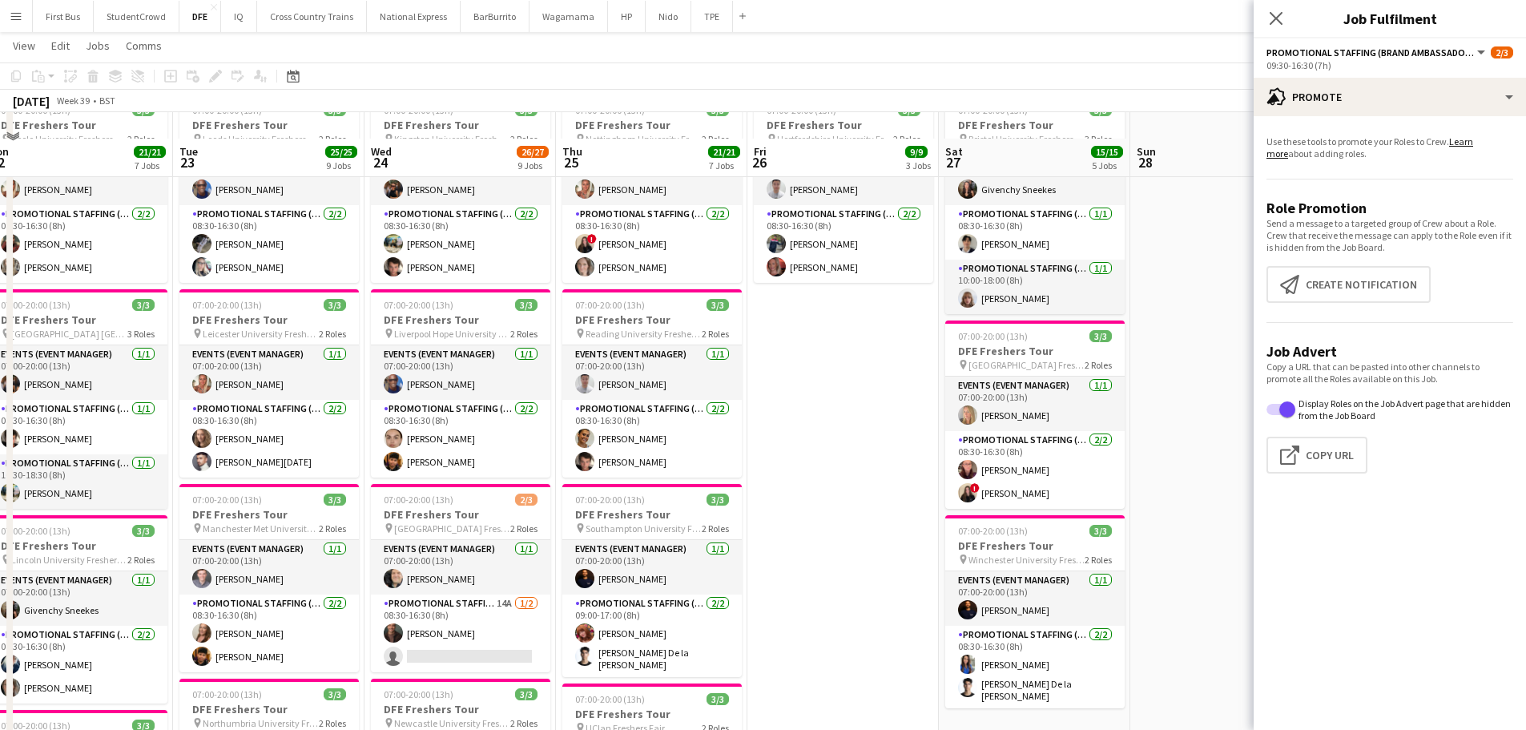
scroll to position [881, 0]
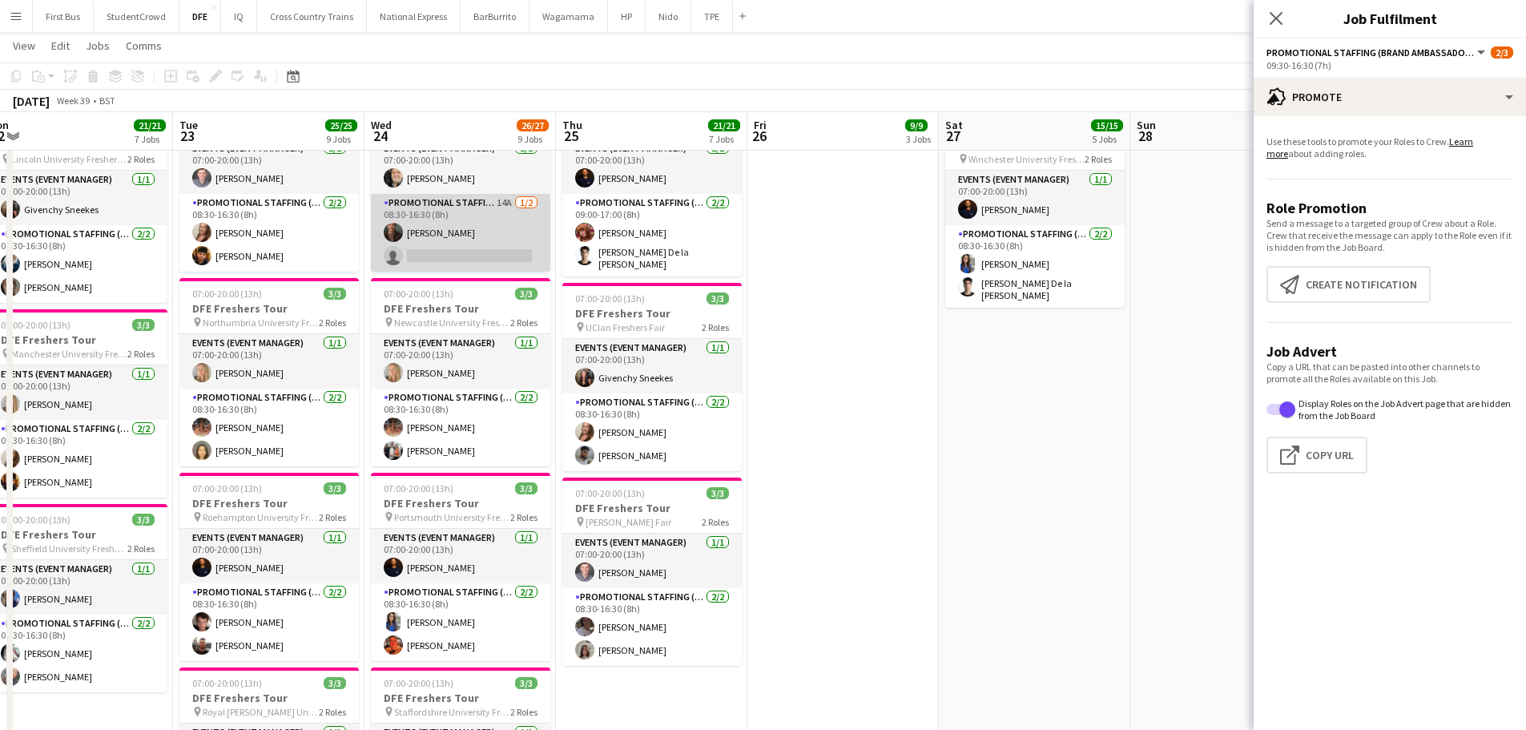
click at [458, 244] on app-card-role "Promotional Staffing (Brand Ambassadors) 14A [DATE] 08:30-16:30 (8h) [PERSON_NA…" at bounding box center [460, 233] width 179 height 78
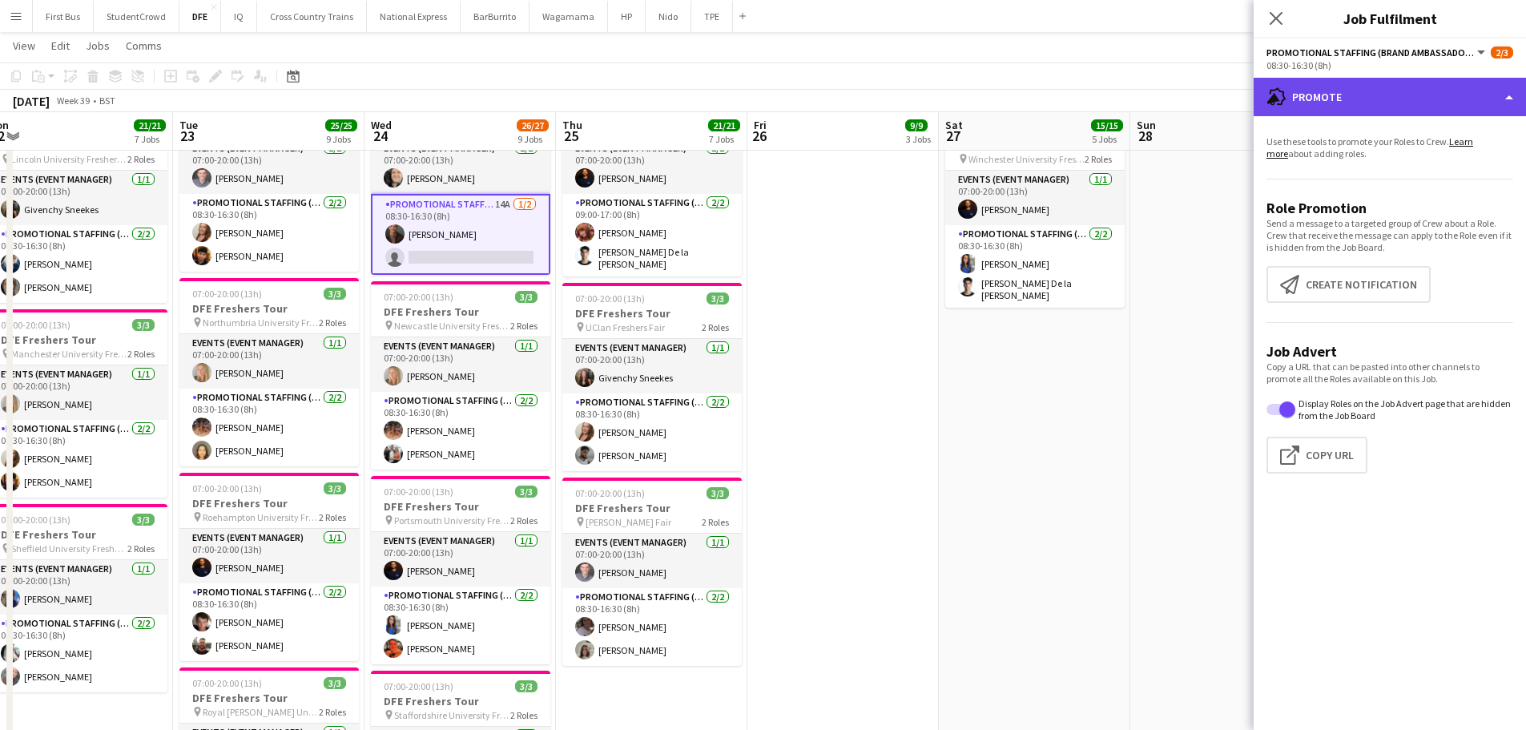
click at [1404, 94] on div "advertising-megaphone Promote" at bounding box center [1390, 97] width 272 height 38
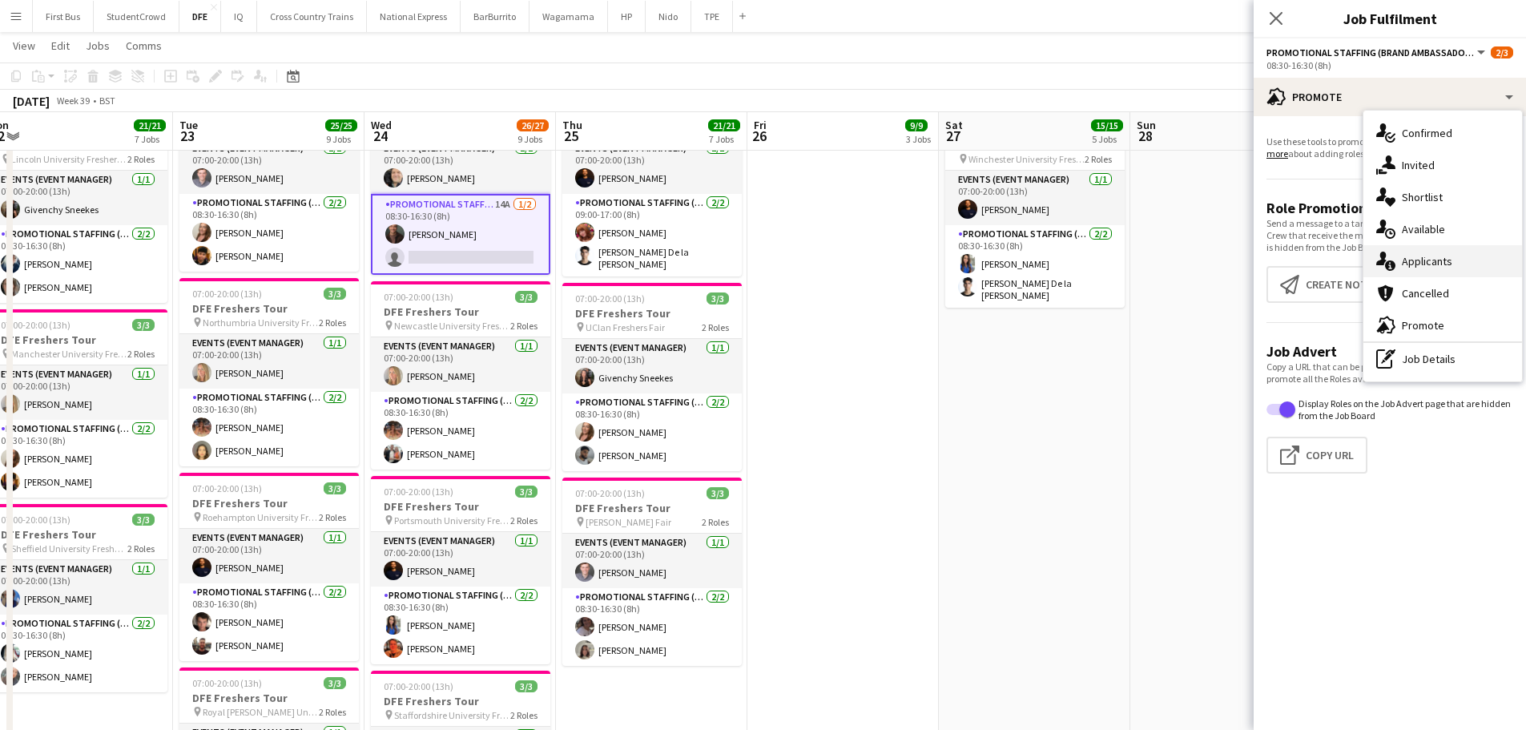
click at [1460, 262] on div "single-neutral-actions-information Applicants" at bounding box center [1442, 261] width 159 height 32
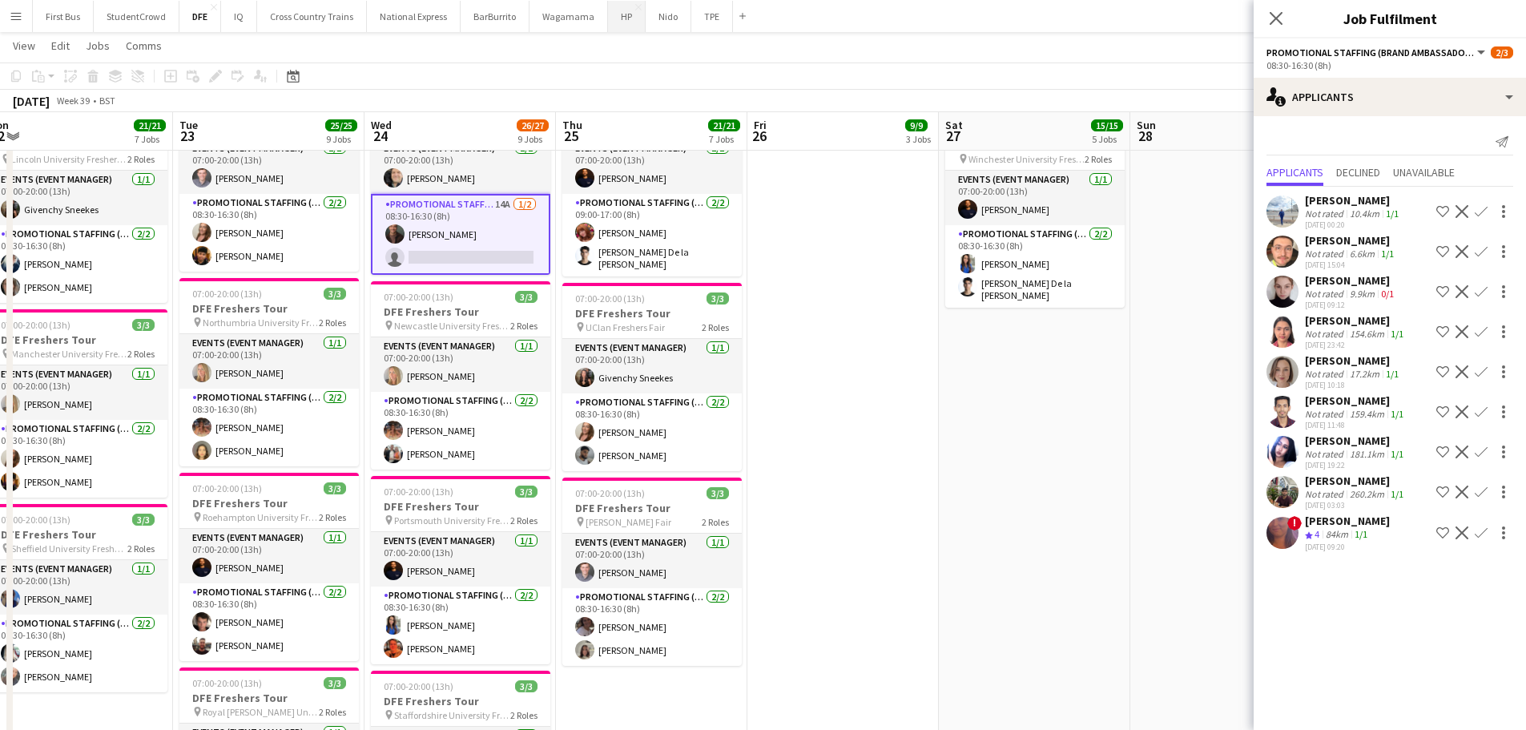
click at [616, 21] on button "HP Close" at bounding box center [627, 16] width 38 height 31
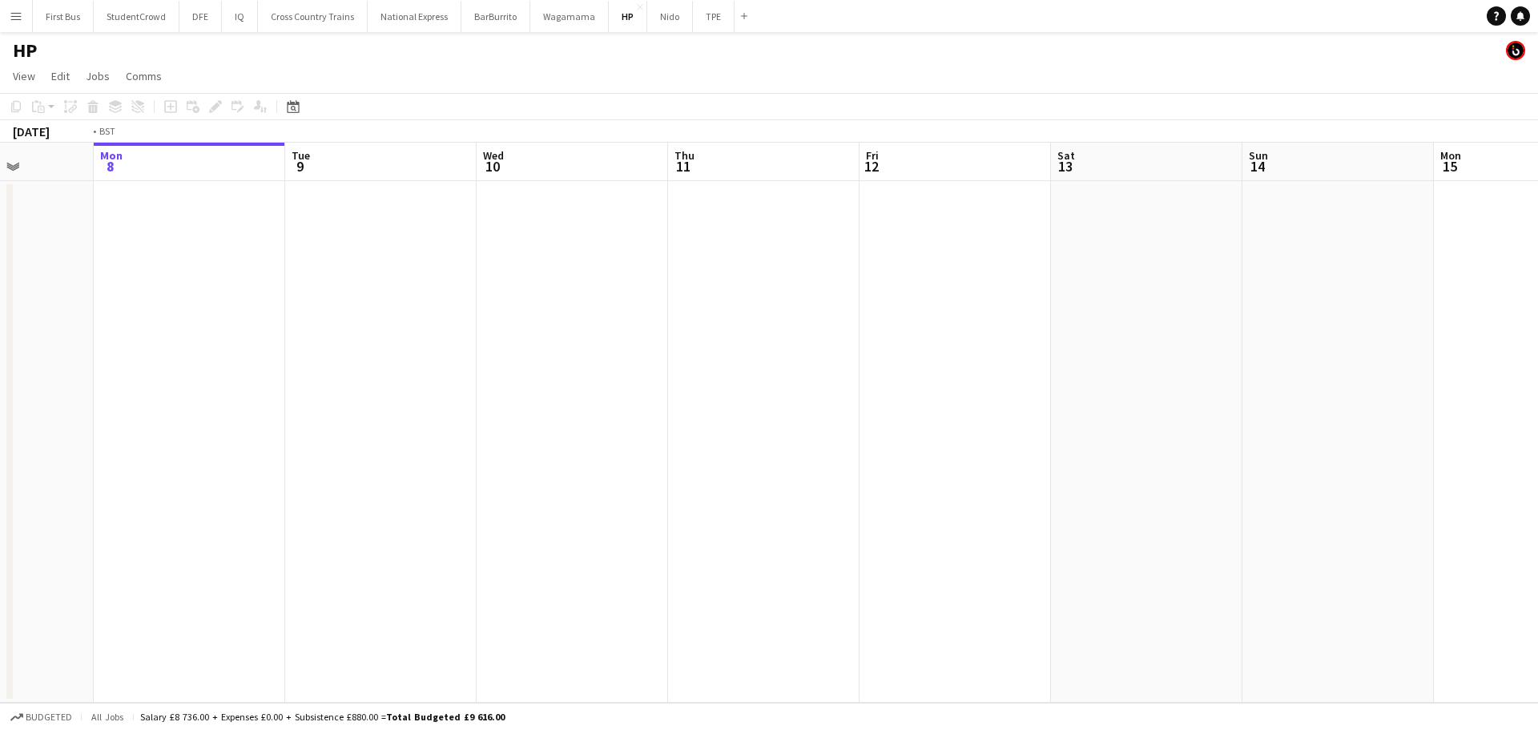
drag, startPoint x: 1375, startPoint y: 366, endPoint x: 158, endPoint y: 322, distance: 1217.5
click at [131, 333] on app-calendar-viewport "Fri 5 Sat 6 Sun 7 Mon 8 Tue 9 Wed 10 Thu 11 Fri 12 Sat 13 Sun 14 Mon 15 Tue 16 …" at bounding box center [769, 423] width 1538 height 560
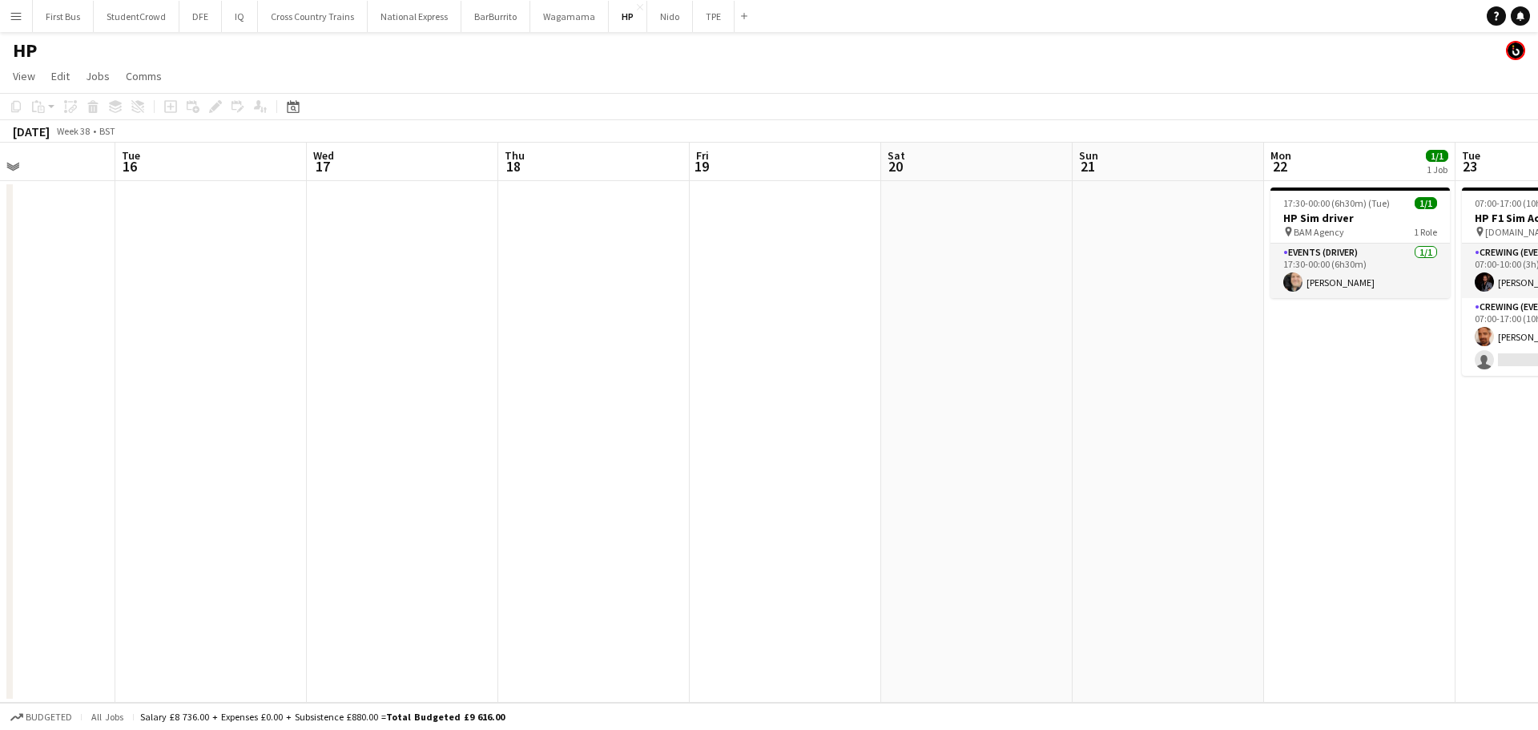
drag, startPoint x: 1155, startPoint y: 376, endPoint x: 382, endPoint y: 388, distance: 773.1
click at [0, 378] on app-calendar-viewport "Sat 13 Sun 14 Mon 15 Tue 16 Wed 17 Thu 18 Fri 19 Sat 20 Sun 21 Mon 22 1/1 1 Job…" at bounding box center [769, 423] width 1538 height 560
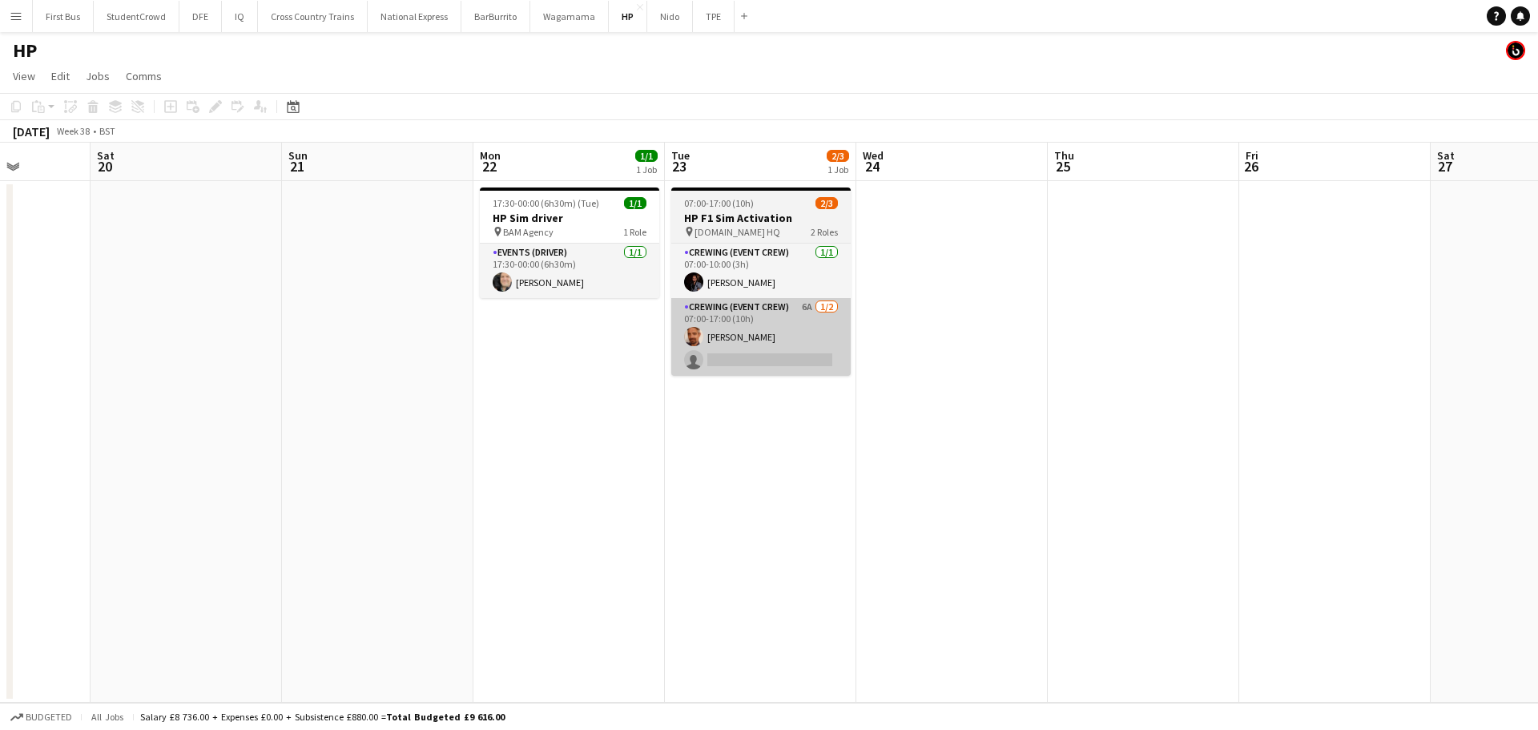
click at [723, 359] on app-card-role "Crewing (Event Crew) 6A [DATE] 07:00-17:00 (10h) [PERSON_NAME] single-neutral-a…" at bounding box center [760, 337] width 179 height 78
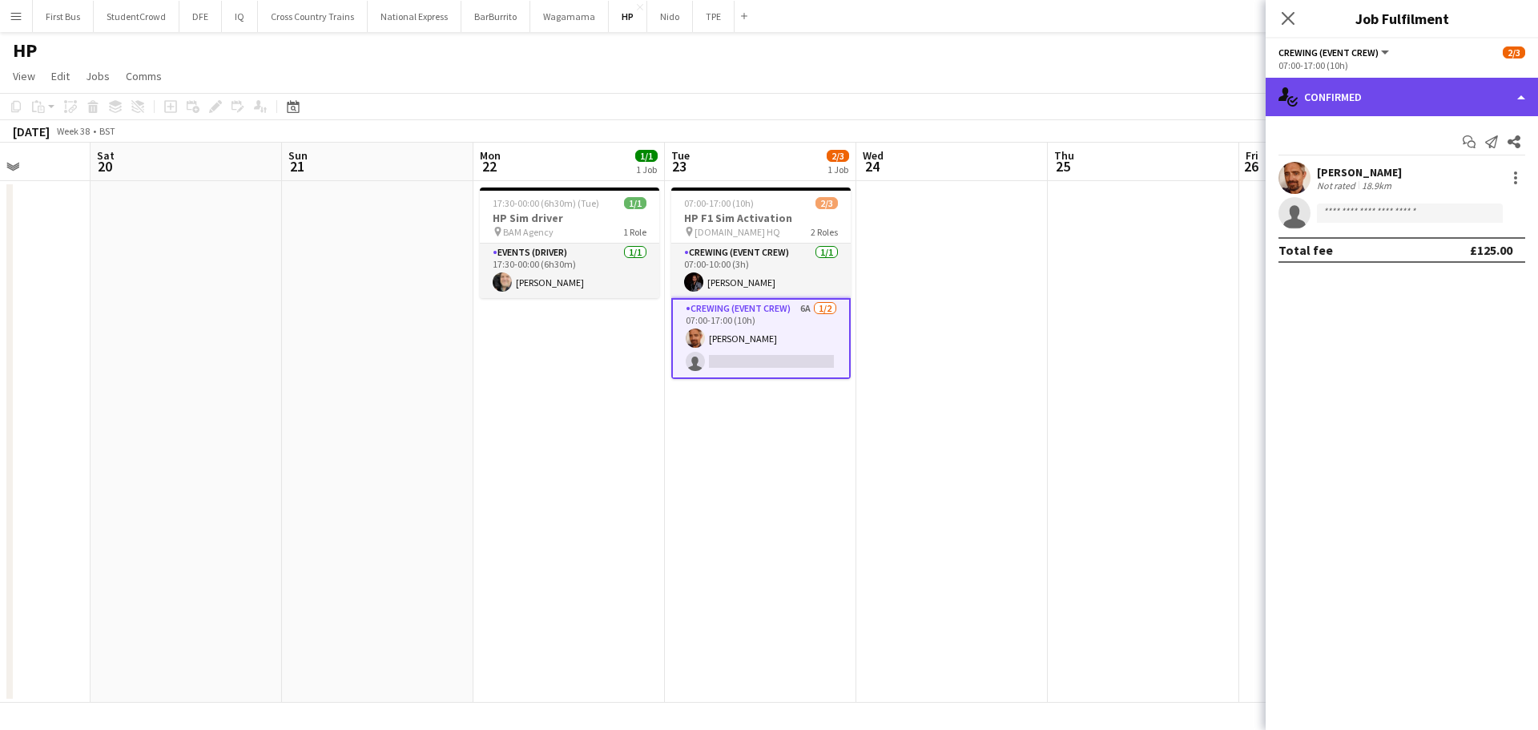
click at [1435, 99] on div "single-neutral-actions-check-2 Confirmed" at bounding box center [1402, 97] width 272 height 38
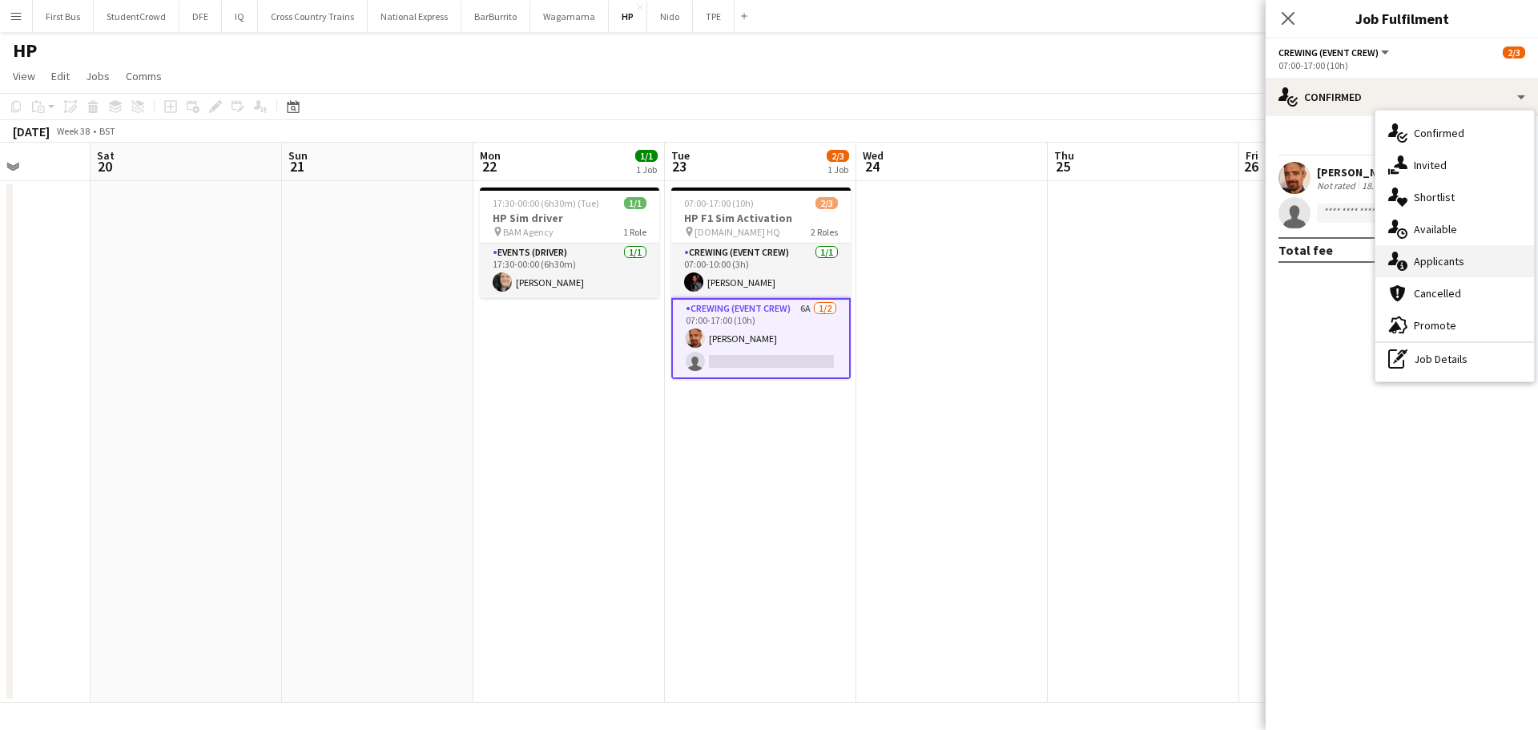
click at [1484, 268] on div "single-neutral-actions-information Applicants" at bounding box center [1454, 261] width 159 height 32
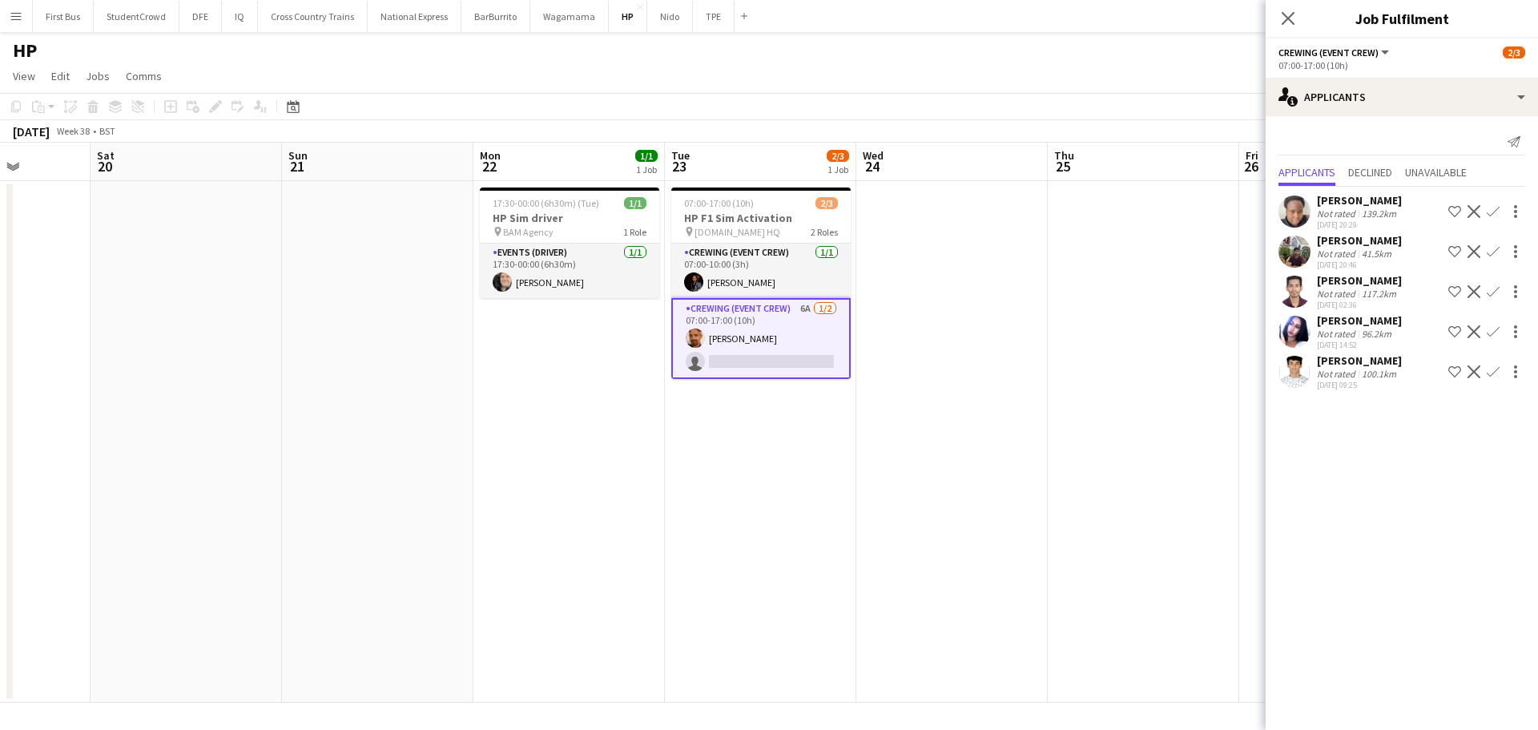
click at [1165, 167] on app-board-header-date "Thu 25" at bounding box center [1143, 162] width 191 height 38
